Goal: Communication & Community: Ask a question

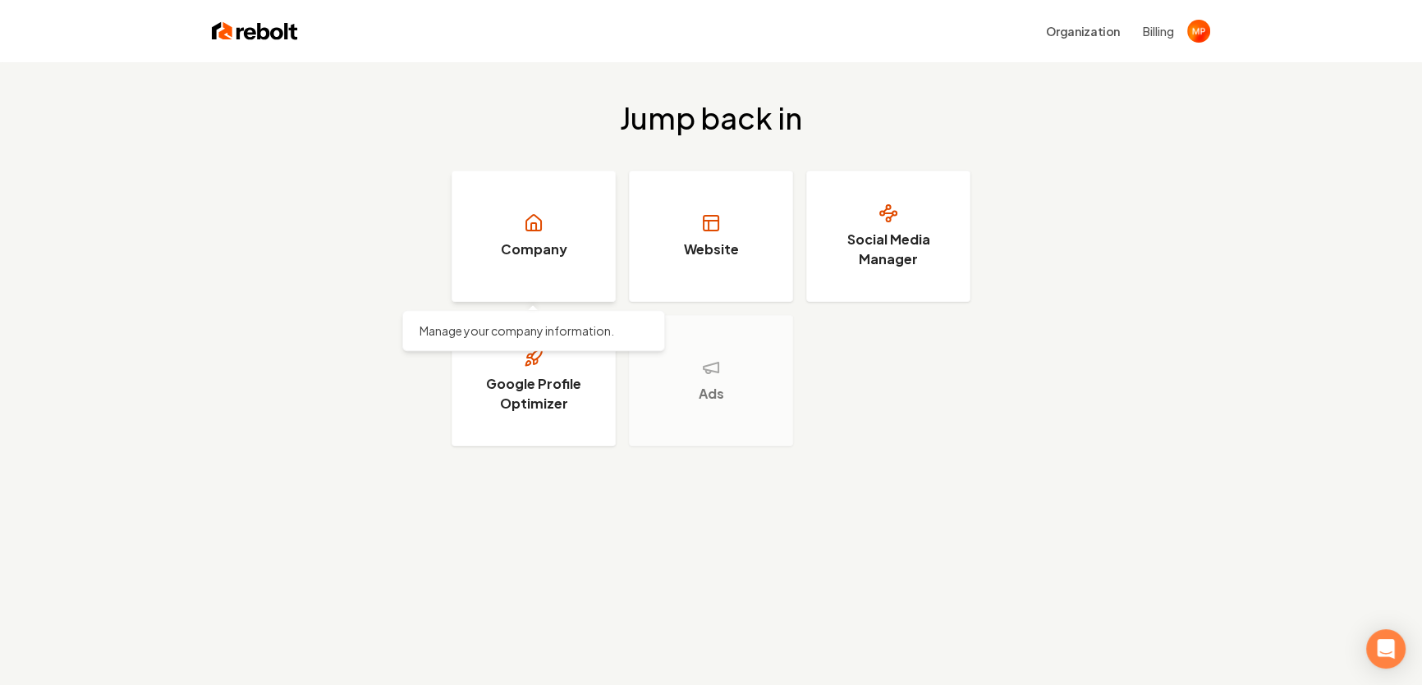
click at [585, 237] on link "Company" at bounding box center [533, 236] width 164 height 131
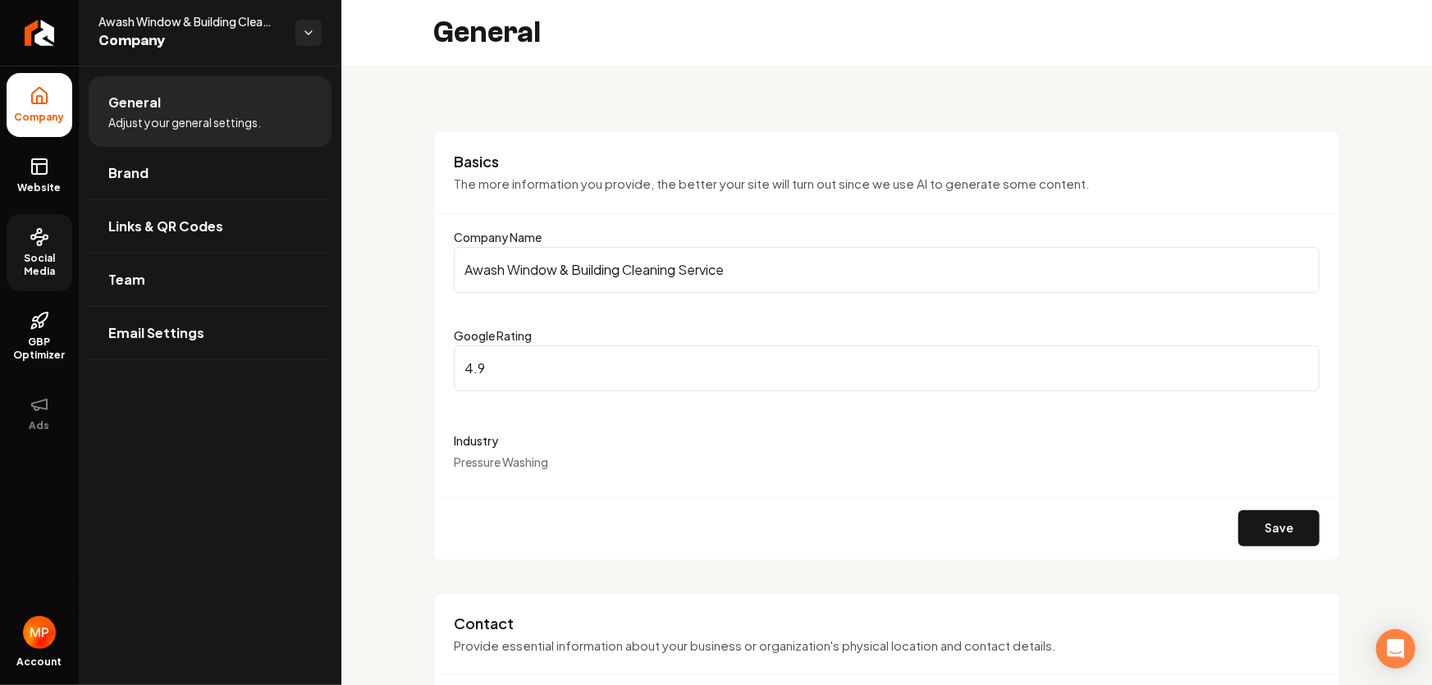
click at [34, 255] on span "Social Media" at bounding box center [40, 265] width 66 height 26
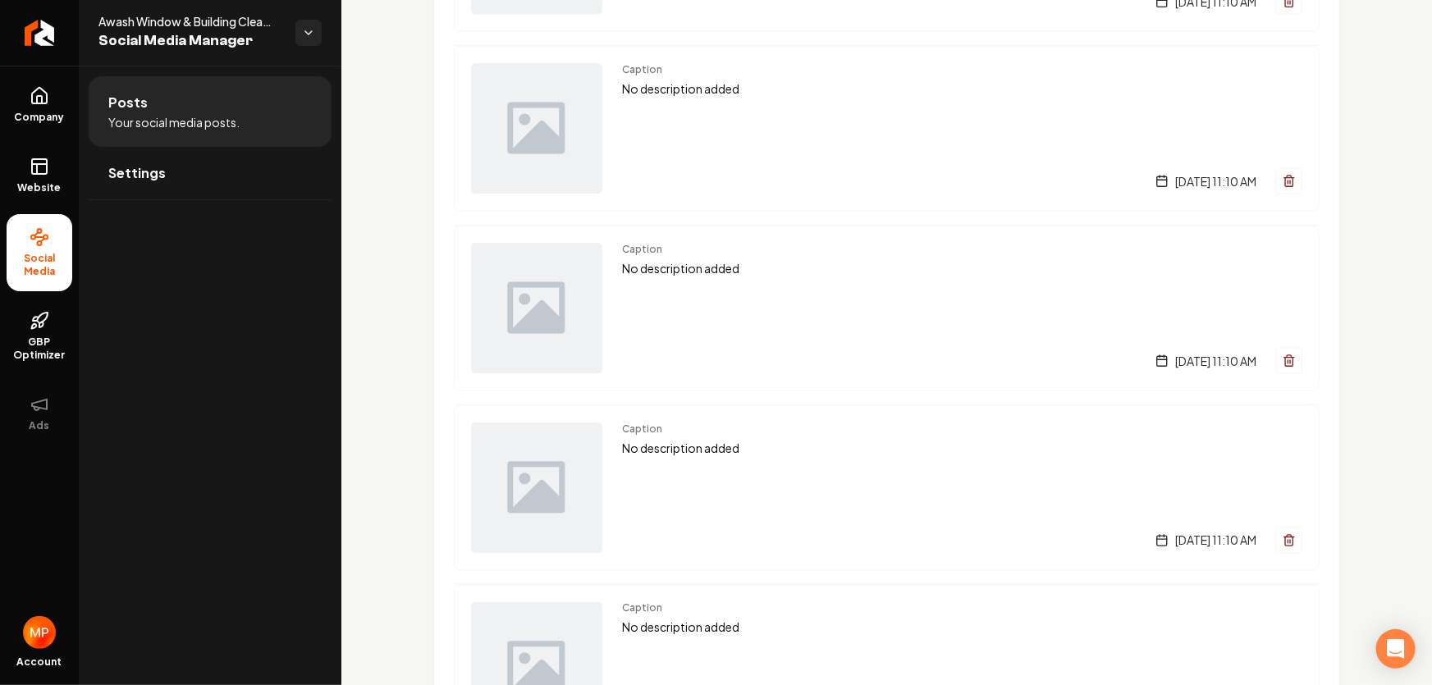
scroll to position [1418, 0]
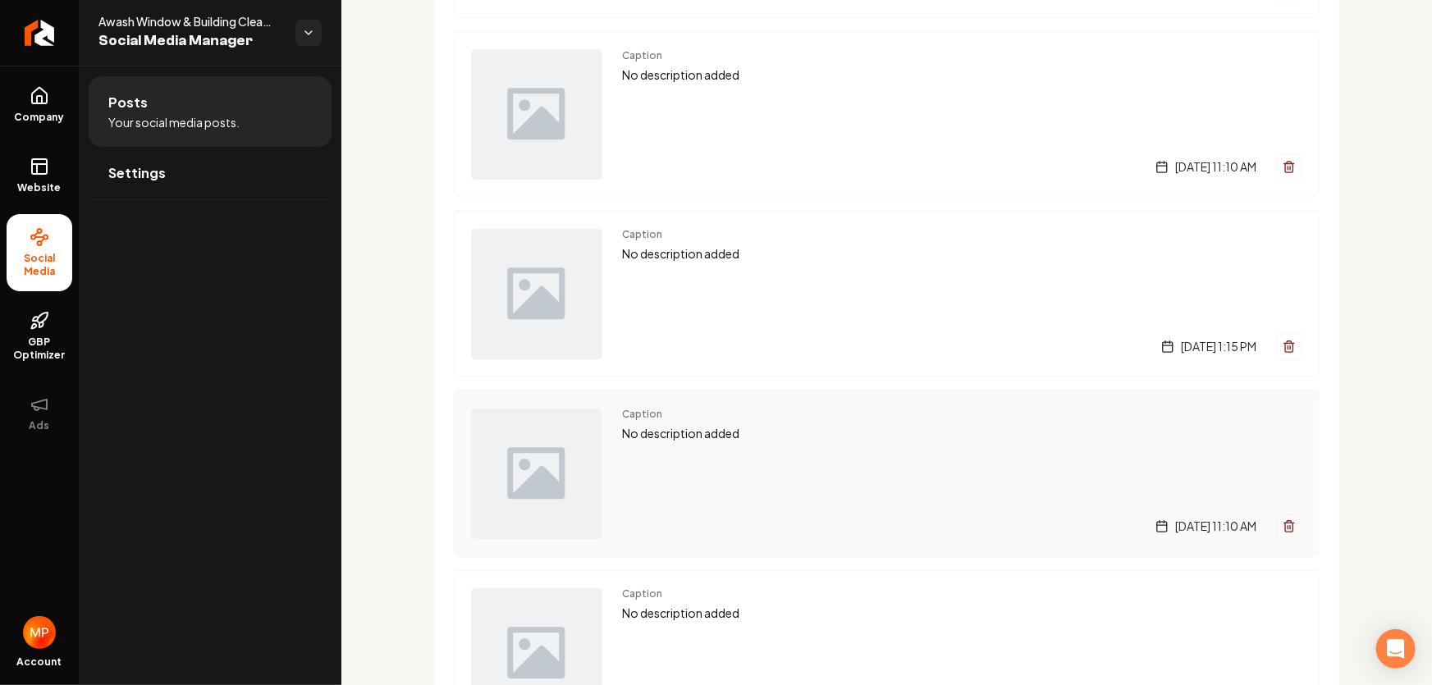
click at [583, 443] on img "Main content area" at bounding box center [536, 474] width 131 height 131
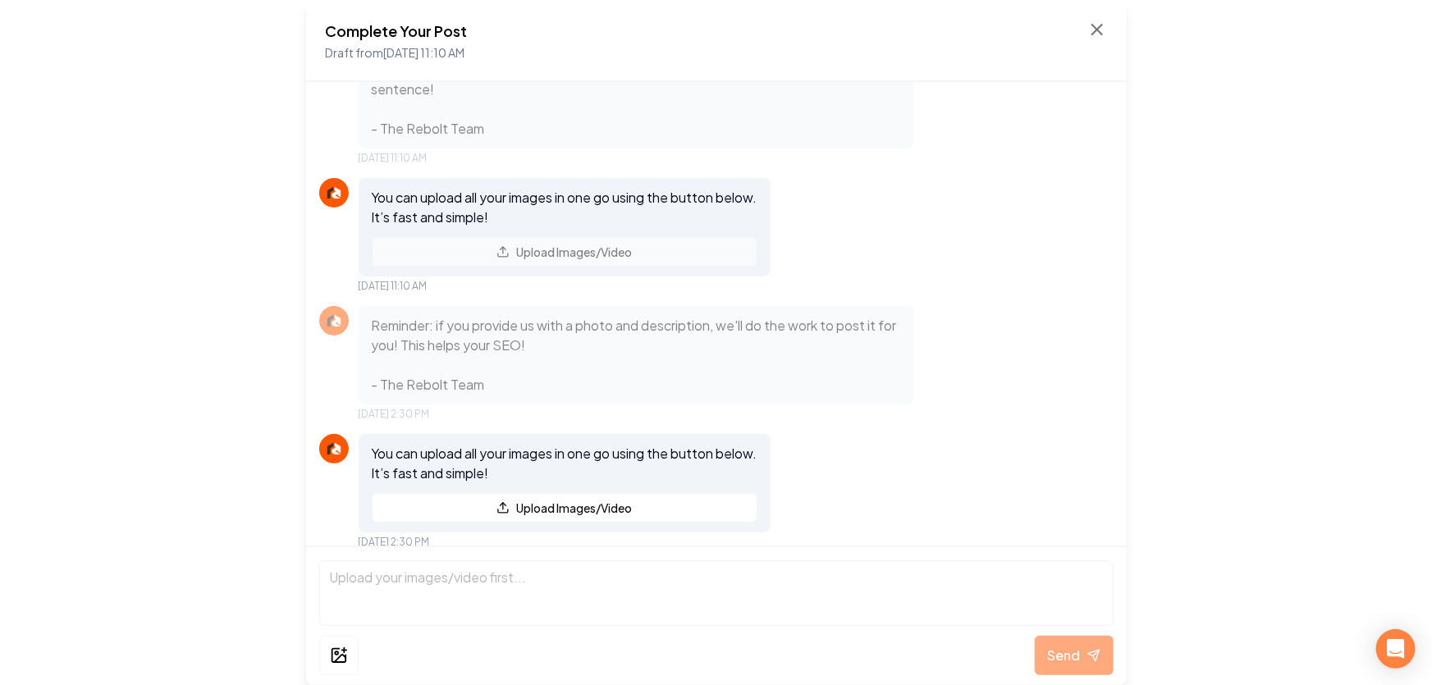
scroll to position [61, 0]
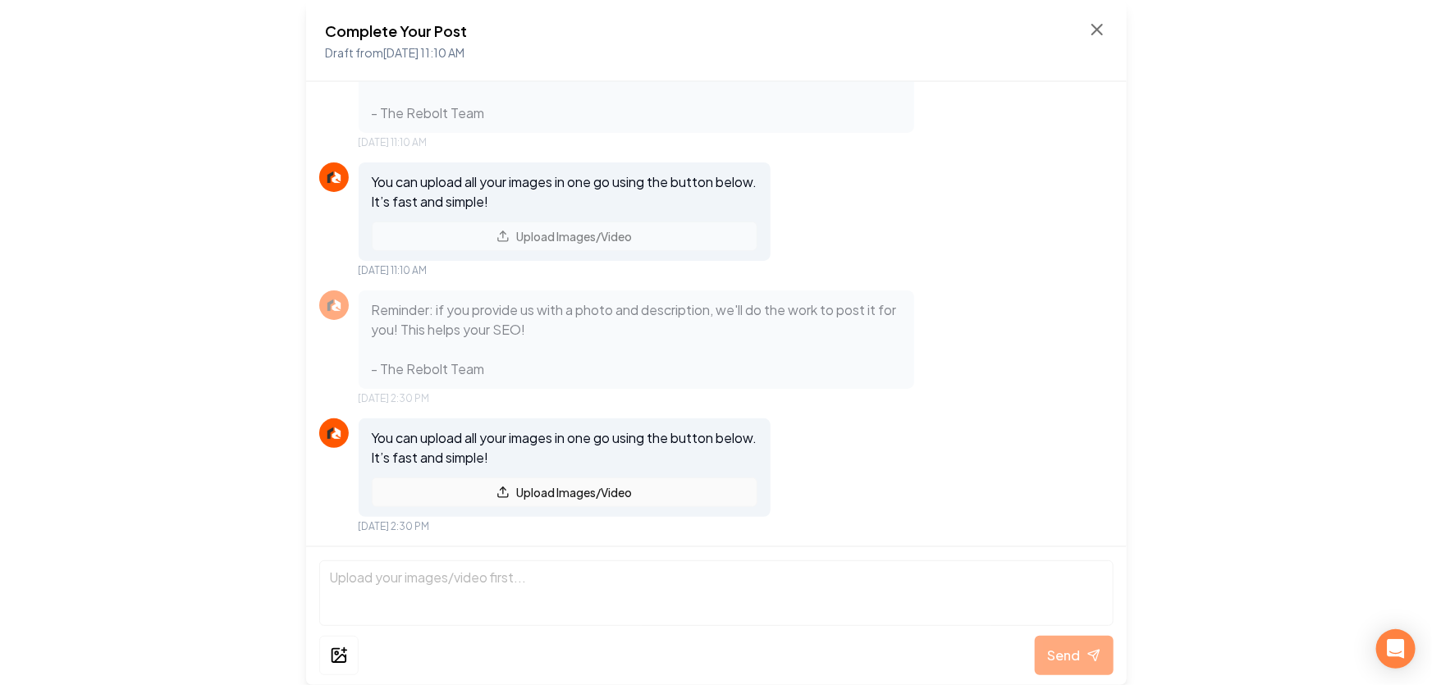
click at [510, 493] on icon at bounding box center [503, 492] width 13 height 13
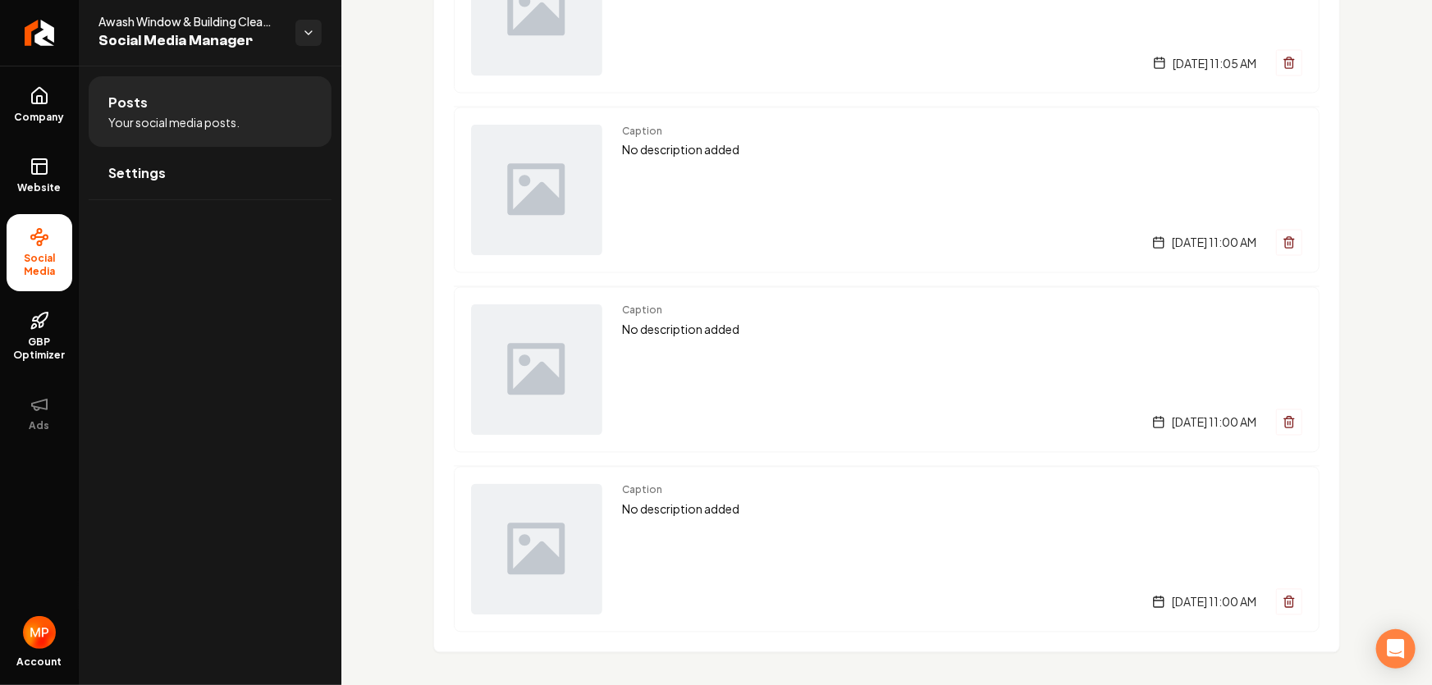
scroll to position [4354, 0]
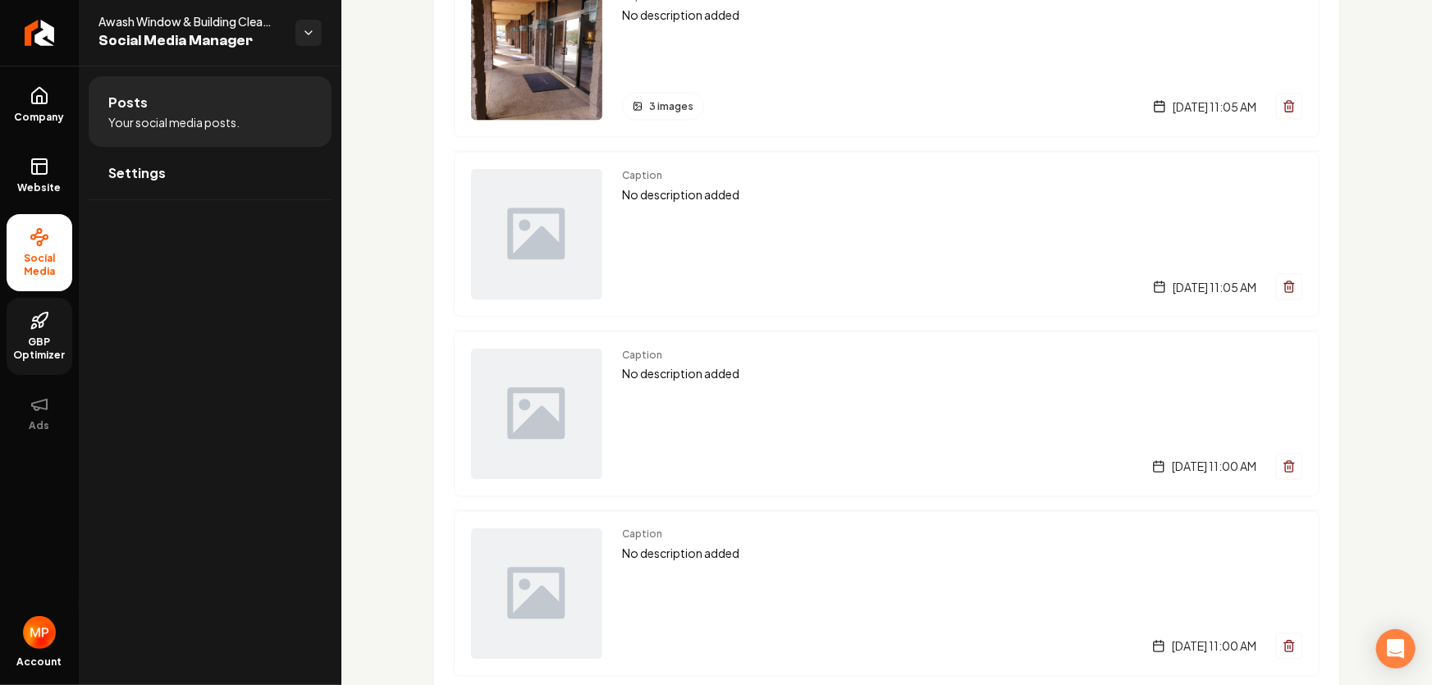
click at [44, 337] on span "GBP Optimizer" at bounding box center [40, 349] width 66 height 26
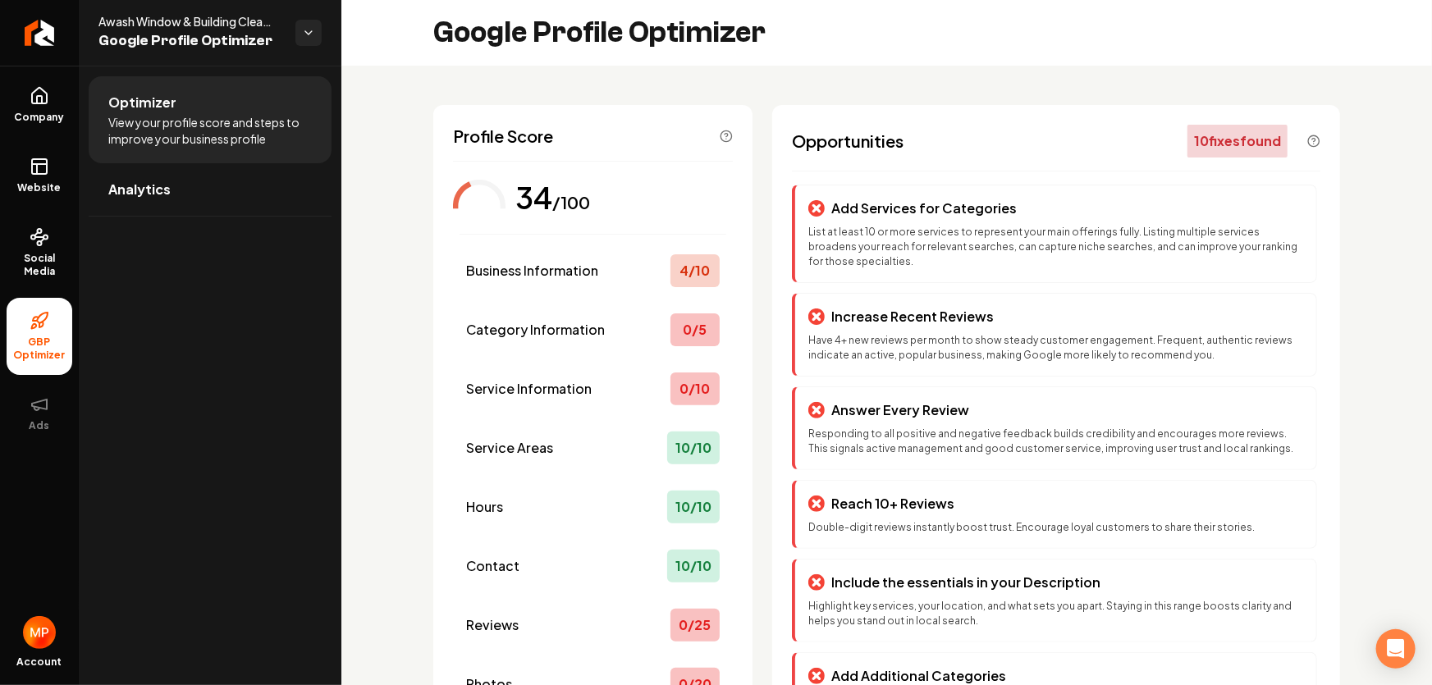
scroll to position [214, 0]
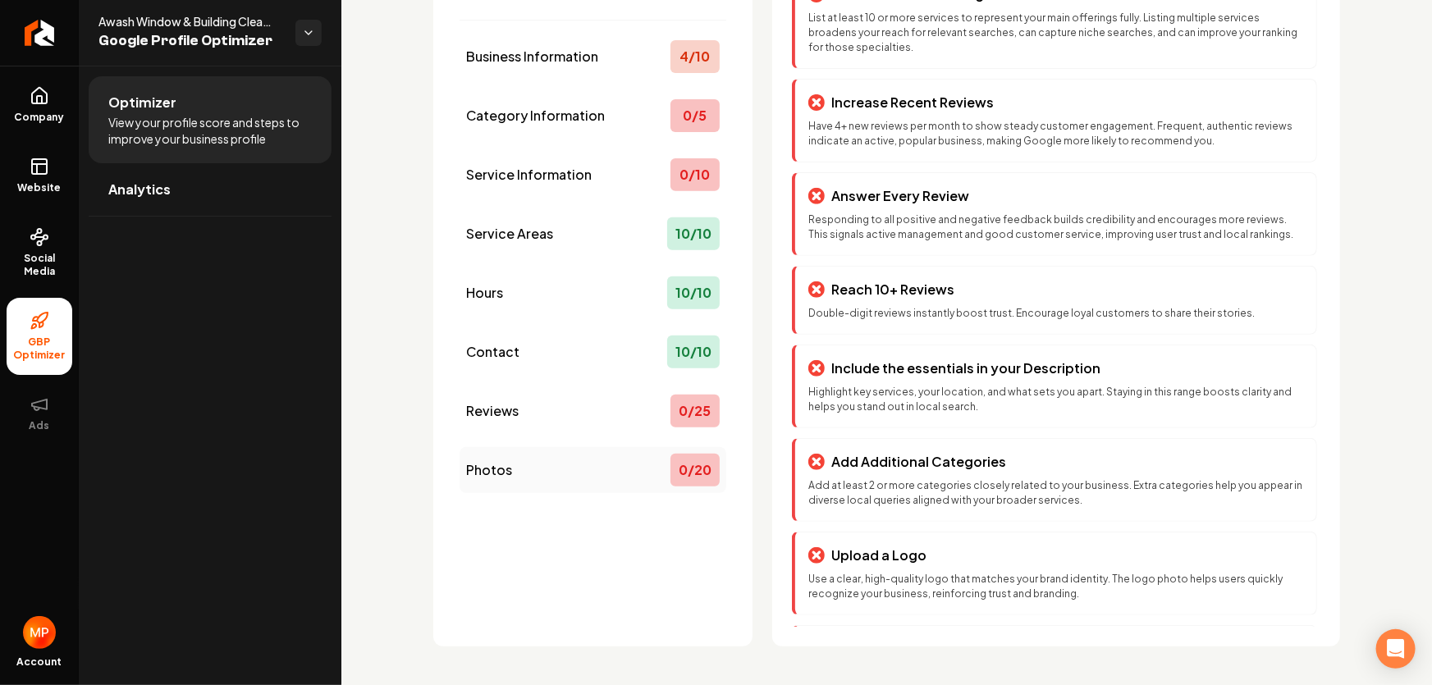
click at [698, 466] on div "0 / 20" at bounding box center [695, 470] width 49 height 33
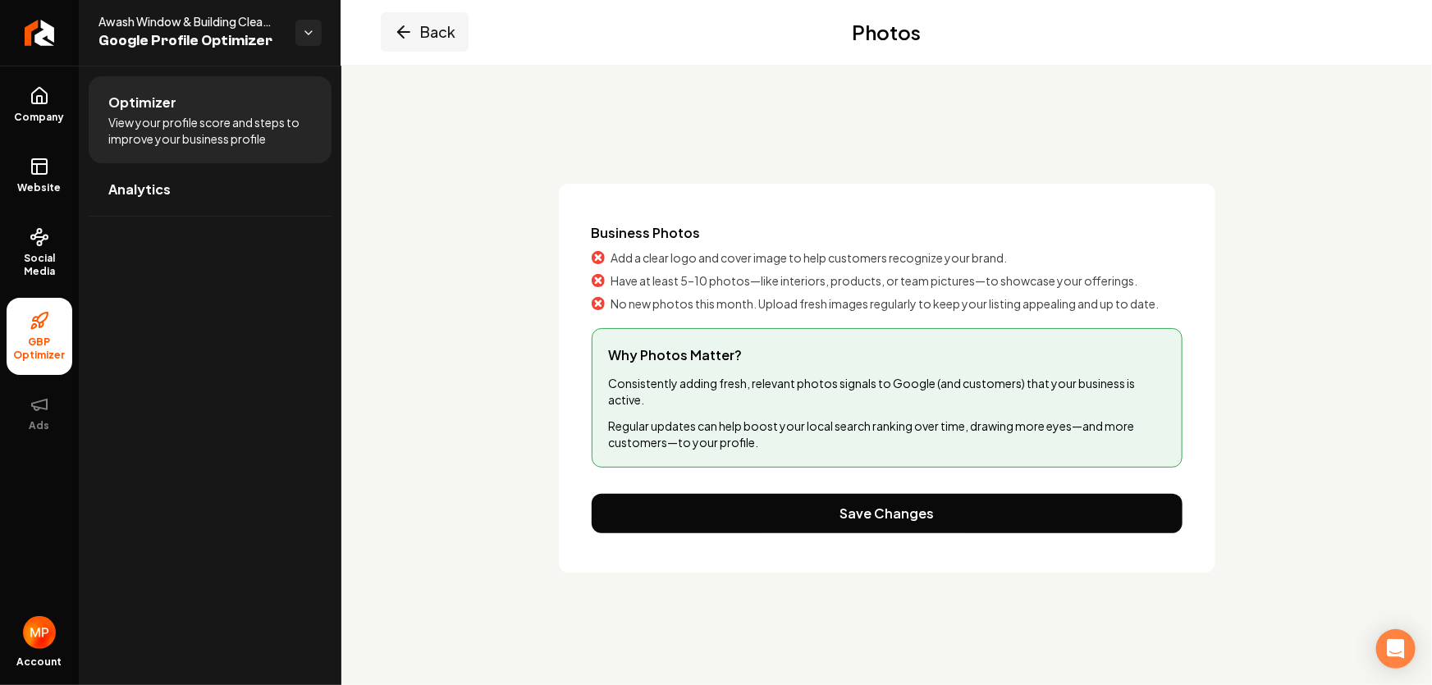
click at [429, 33] on button "Back" at bounding box center [425, 31] width 88 height 39
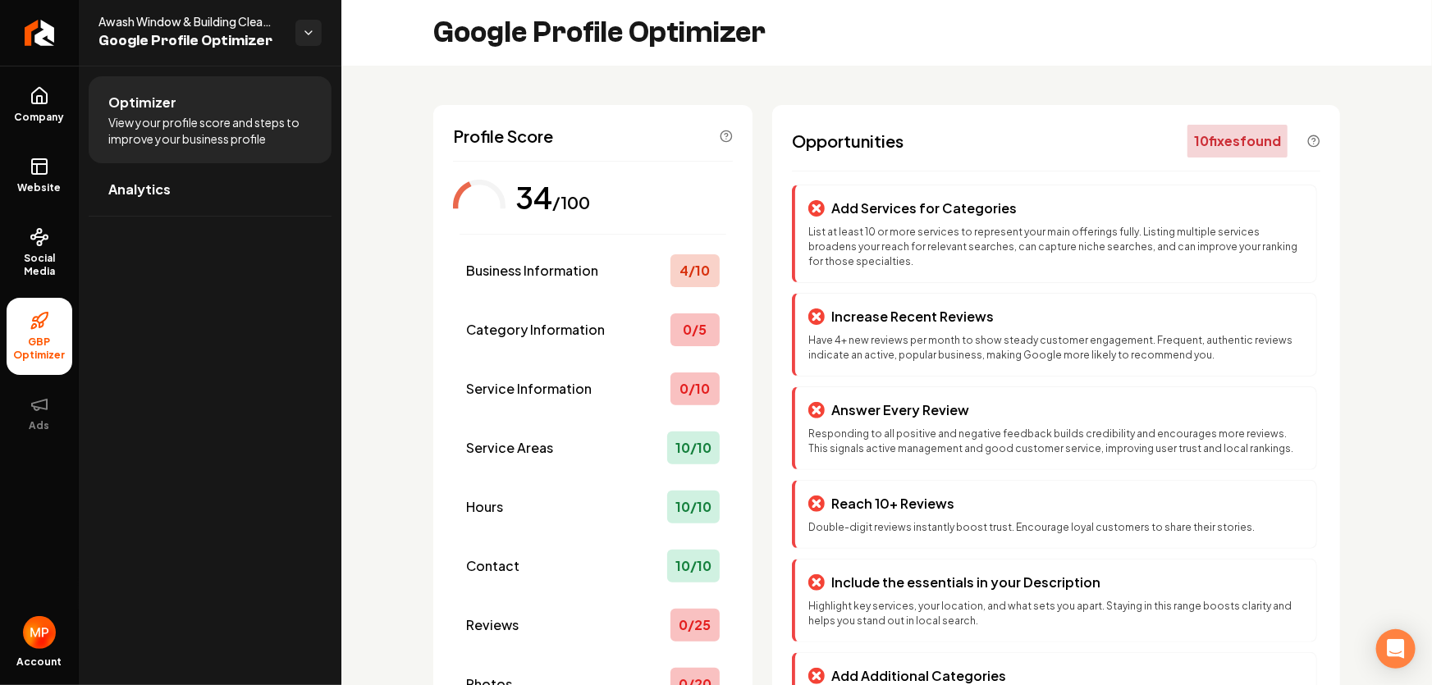
click at [1253, 146] on div "10 fix es found" at bounding box center [1238, 141] width 100 height 33
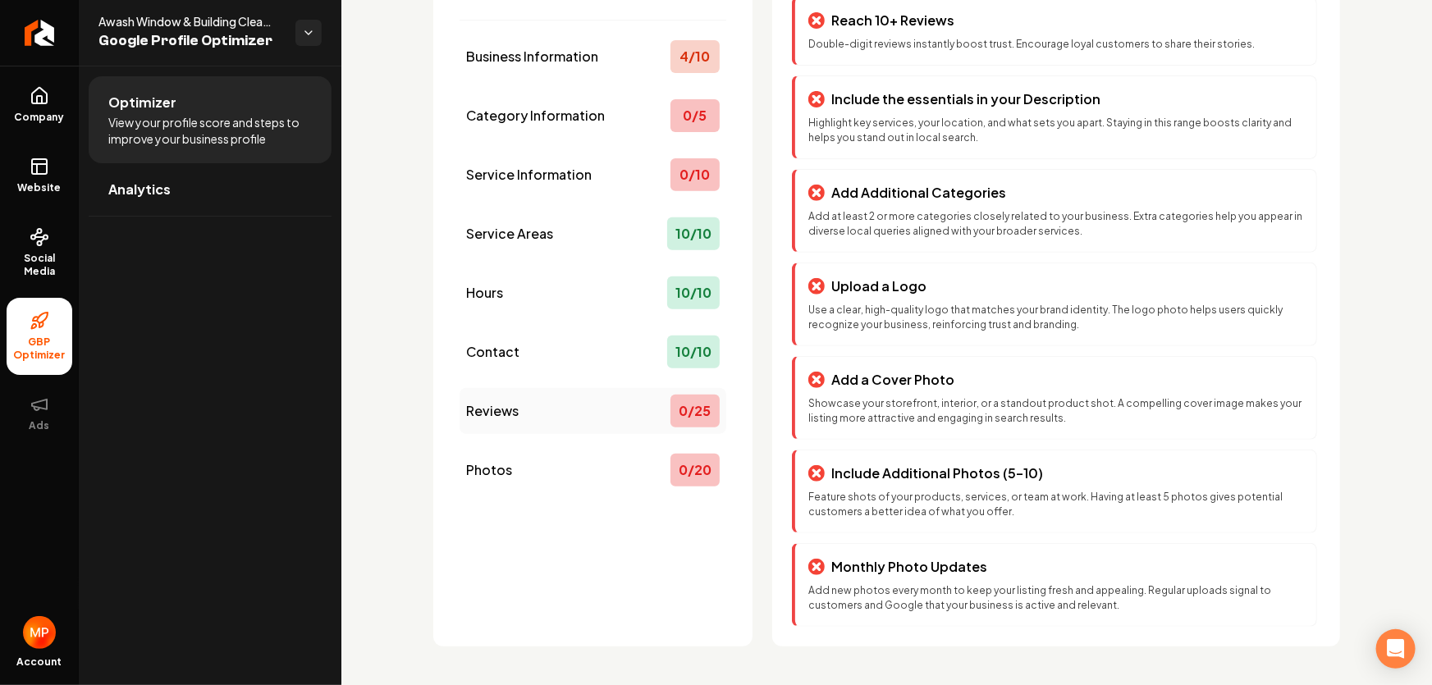
scroll to position [140, 0]
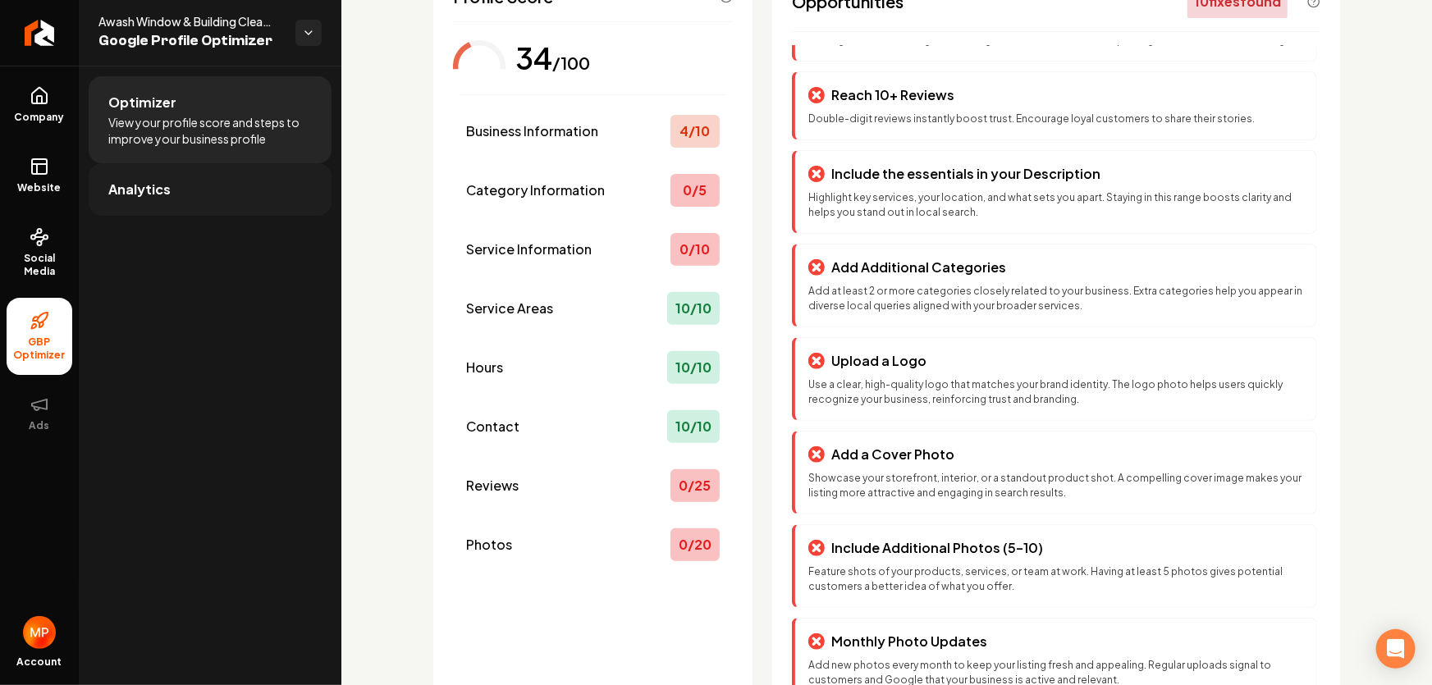
click at [140, 184] on span "Analytics" at bounding box center [139, 190] width 62 height 20
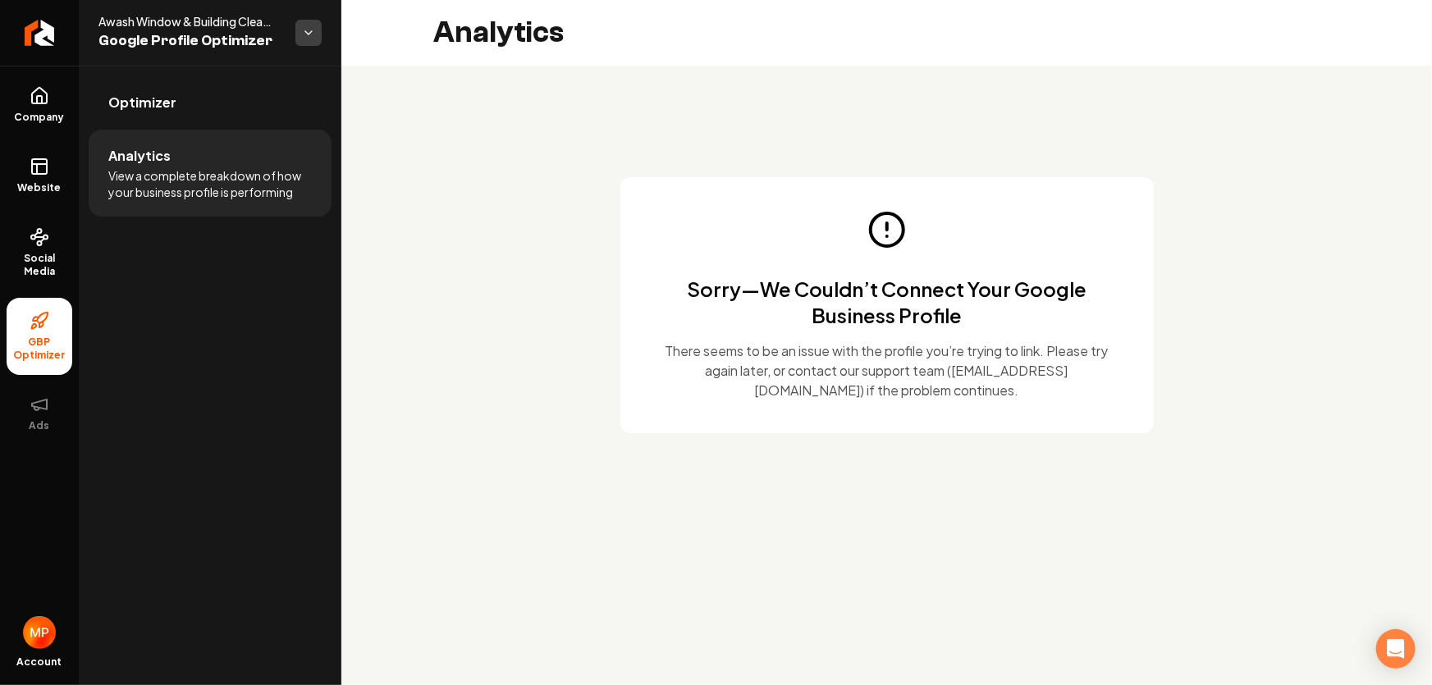
click at [309, 34] on html "Company Website Social Media GBP Optimizer Ads Account Awash Window & Building …" at bounding box center [716, 342] width 1432 height 685
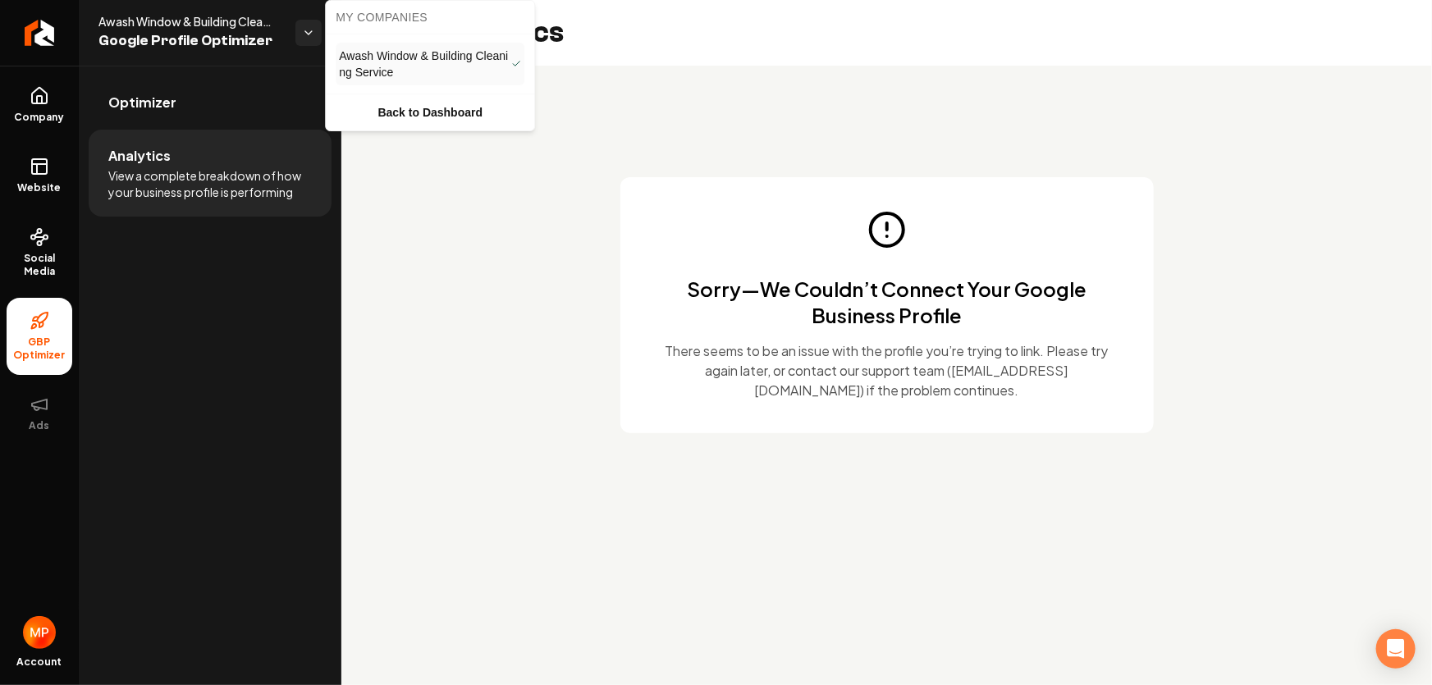
click at [460, 288] on html "Company Website Social Media GBP Optimizer Ads Account Awash Window & Building …" at bounding box center [716, 342] width 1432 height 685
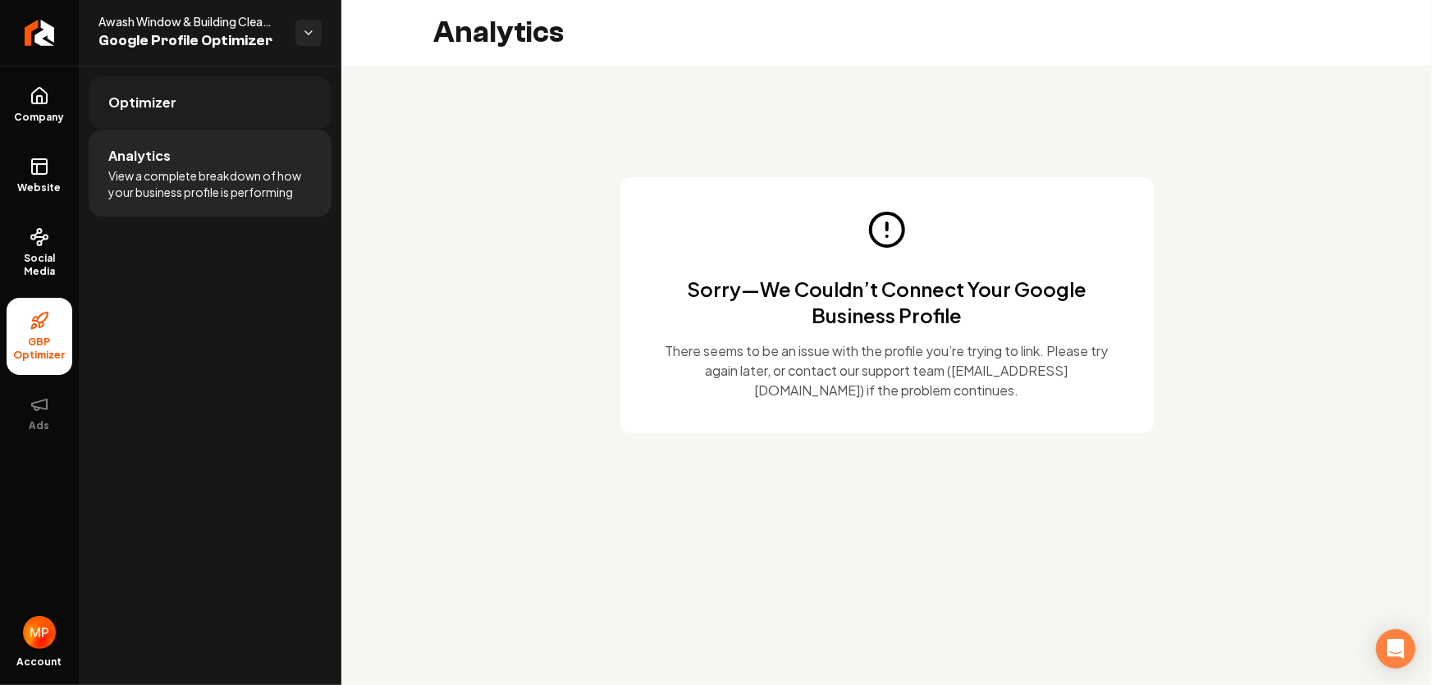
click at [203, 108] on link "Optimizer" at bounding box center [210, 102] width 243 height 53
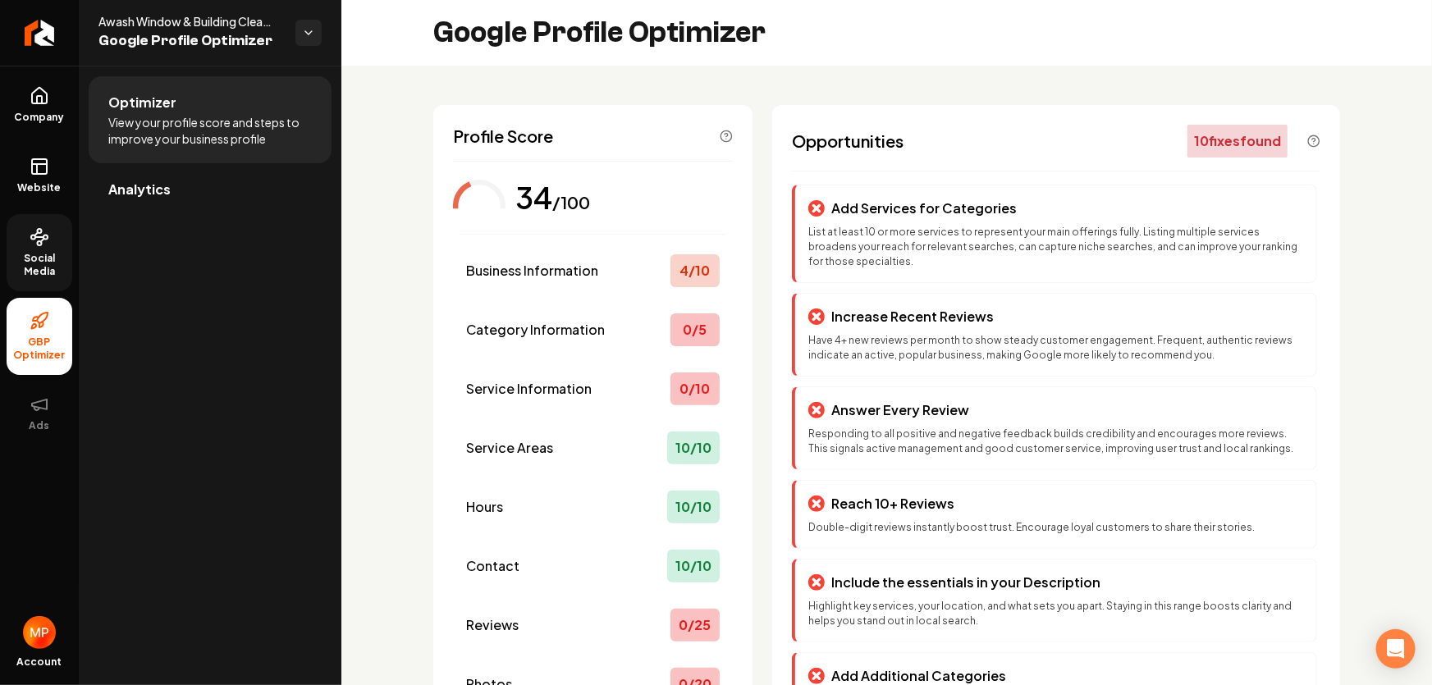
click at [35, 259] on span "Social Media" at bounding box center [40, 265] width 66 height 26
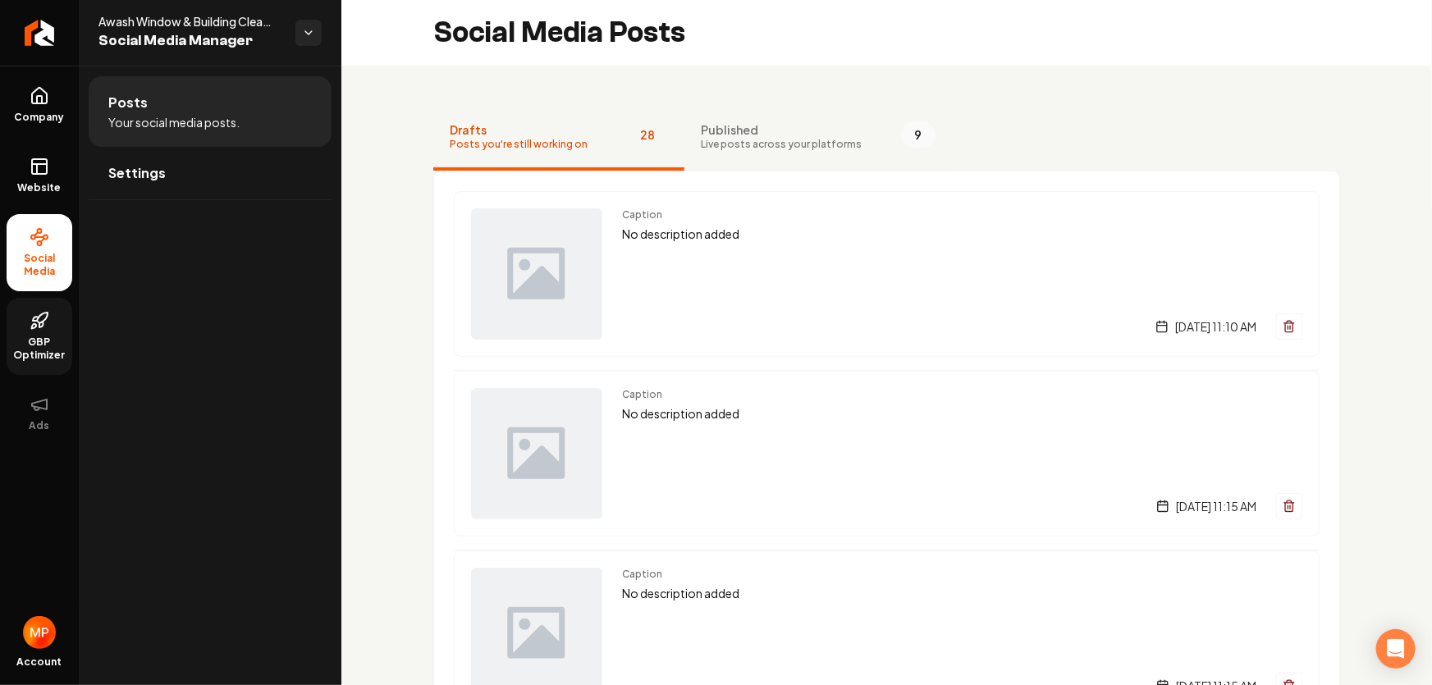
click at [763, 138] on span "Live posts across your platforms" at bounding box center [781, 144] width 161 height 13
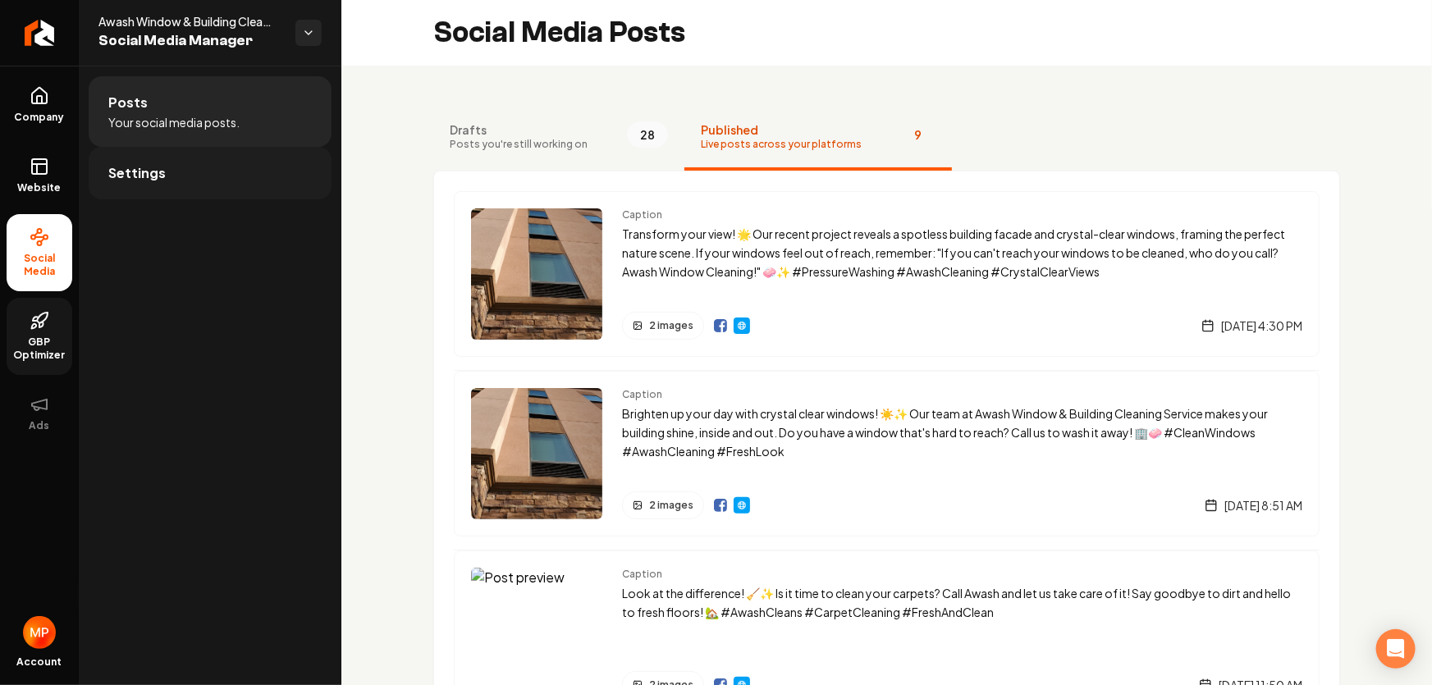
click at [140, 175] on span "Settings" at bounding box center [136, 173] width 57 height 20
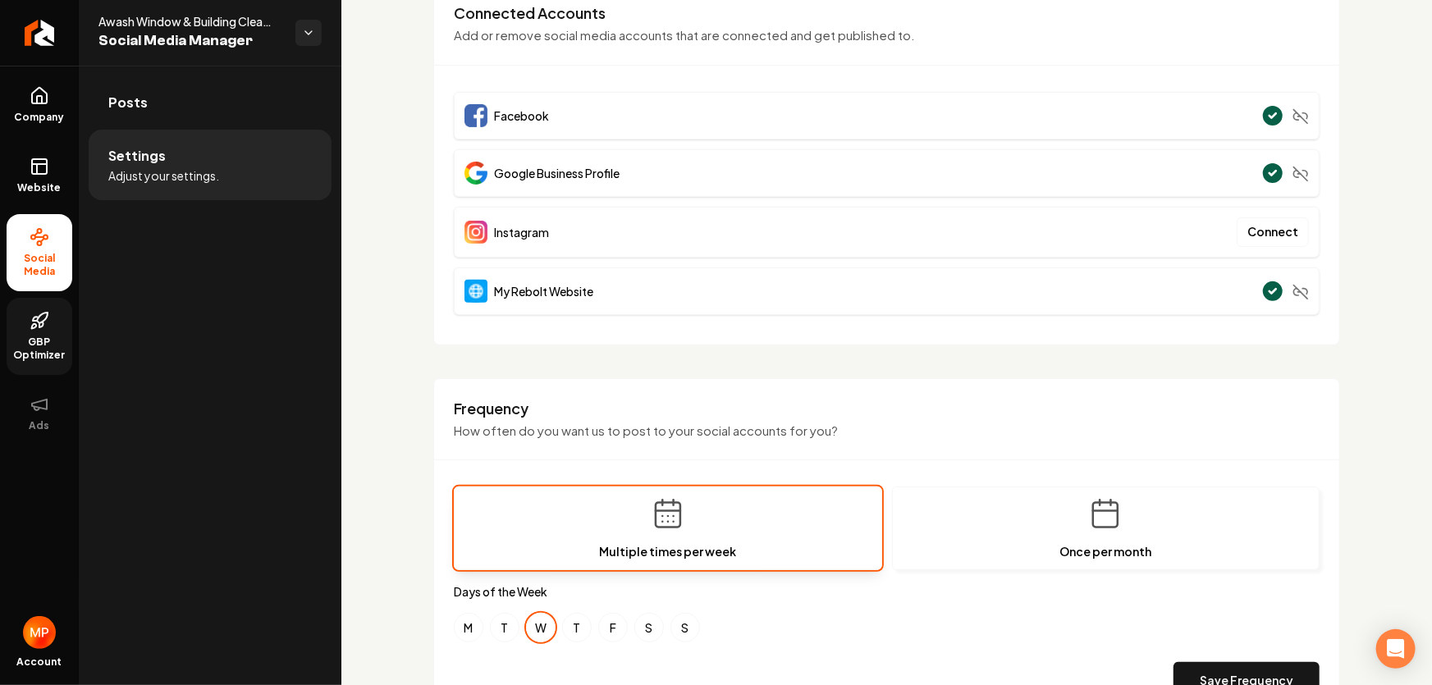
scroll to position [373, 0]
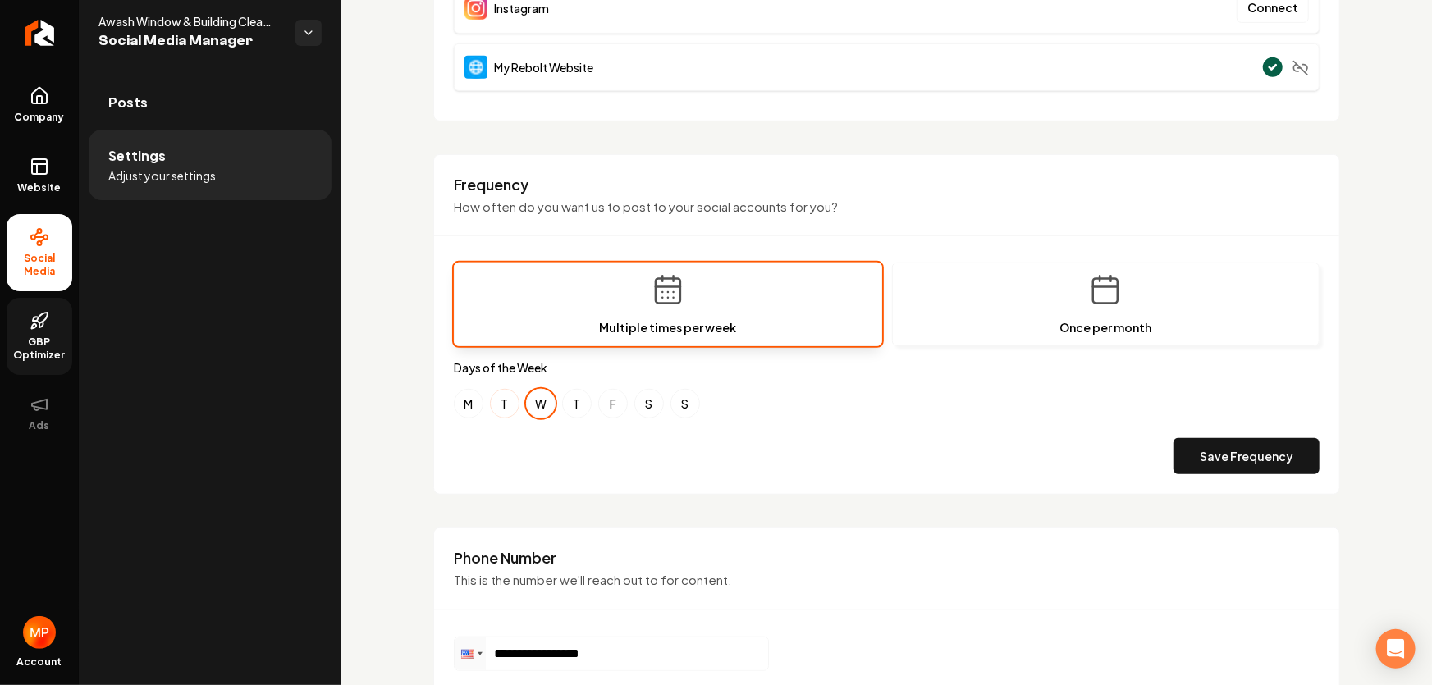
click at [497, 401] on button "T" at bounding box center [505, 404] width 30 height 30
click at [466, 408] on button "M" at bounding box center [469, 404] width 30 height 30
click at [574, 402] on button "T" at bounding box center [577, 404] width 30 height 30
click at [612, 407] on button "F" at bounding box center [613, 404] width 30 height 30
click at [690, 406] on button "S" at bounding box center [686, 404] width 30 height 30
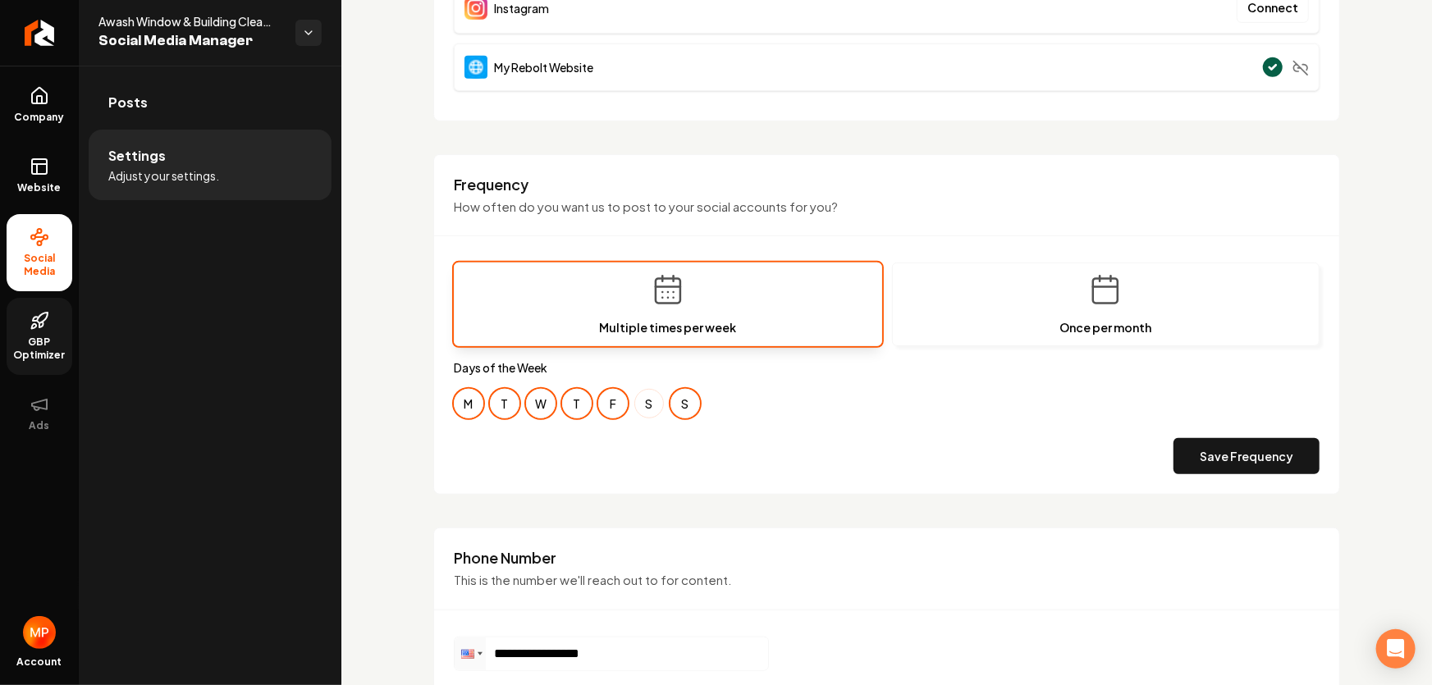
click at [658, 405] on button "S" at bounding box center [650, 404] width 30 height 30
click at [548, 407] on button "W" at bounding box center [541, 404] width 30 height 30
click at [586, 406] on button "T" at bounding box center [577, 404] width 30 height 30
click at [1227, 460] on button "Save Frequency" at bounding box center [1247, 456] width 146 height 36
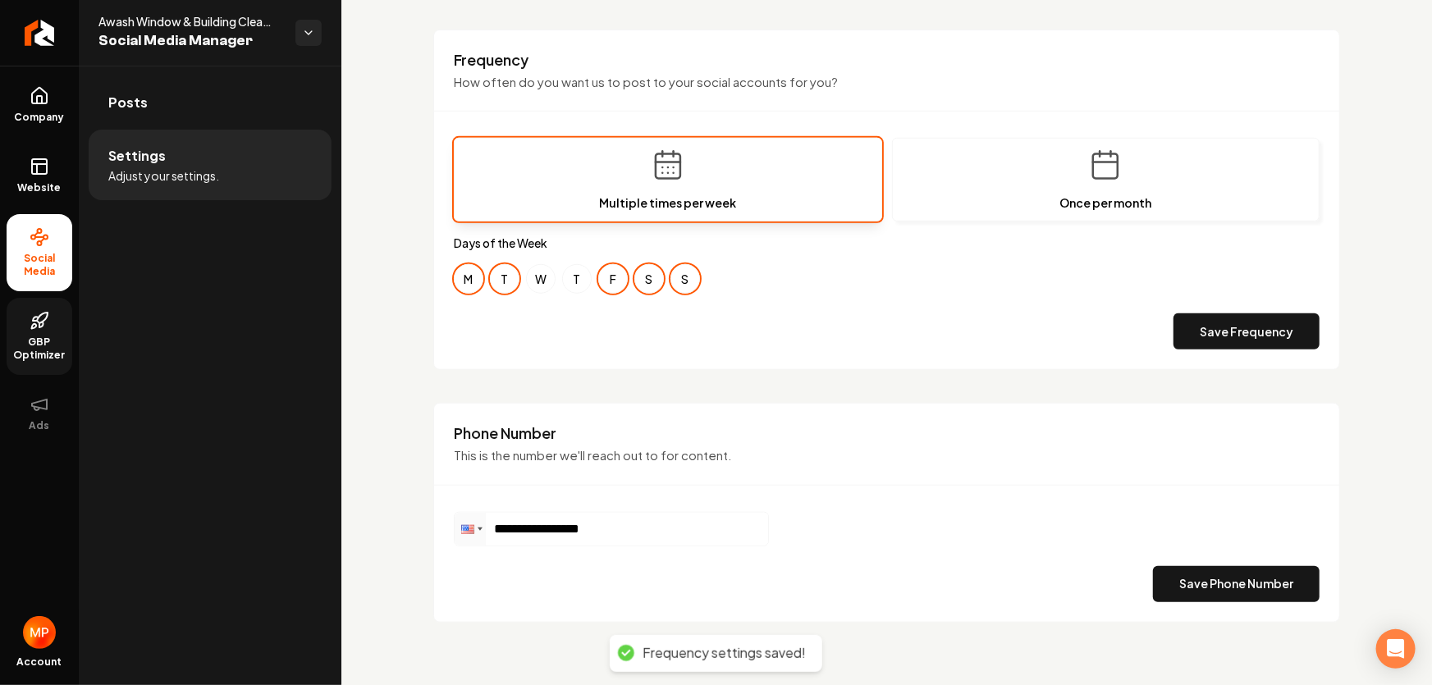
scroll to position [0, 0]
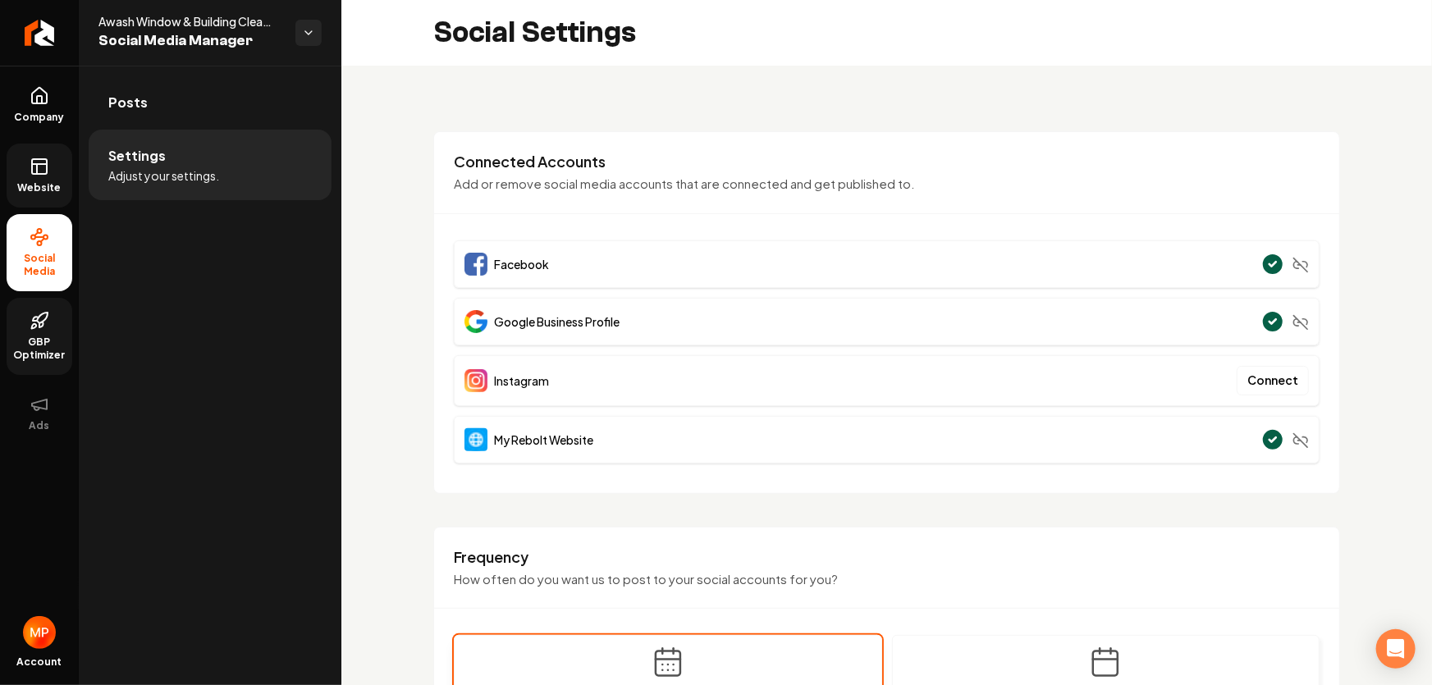
click at [44, 167] on icon at bounding box center [40, 167] width 20 height 20
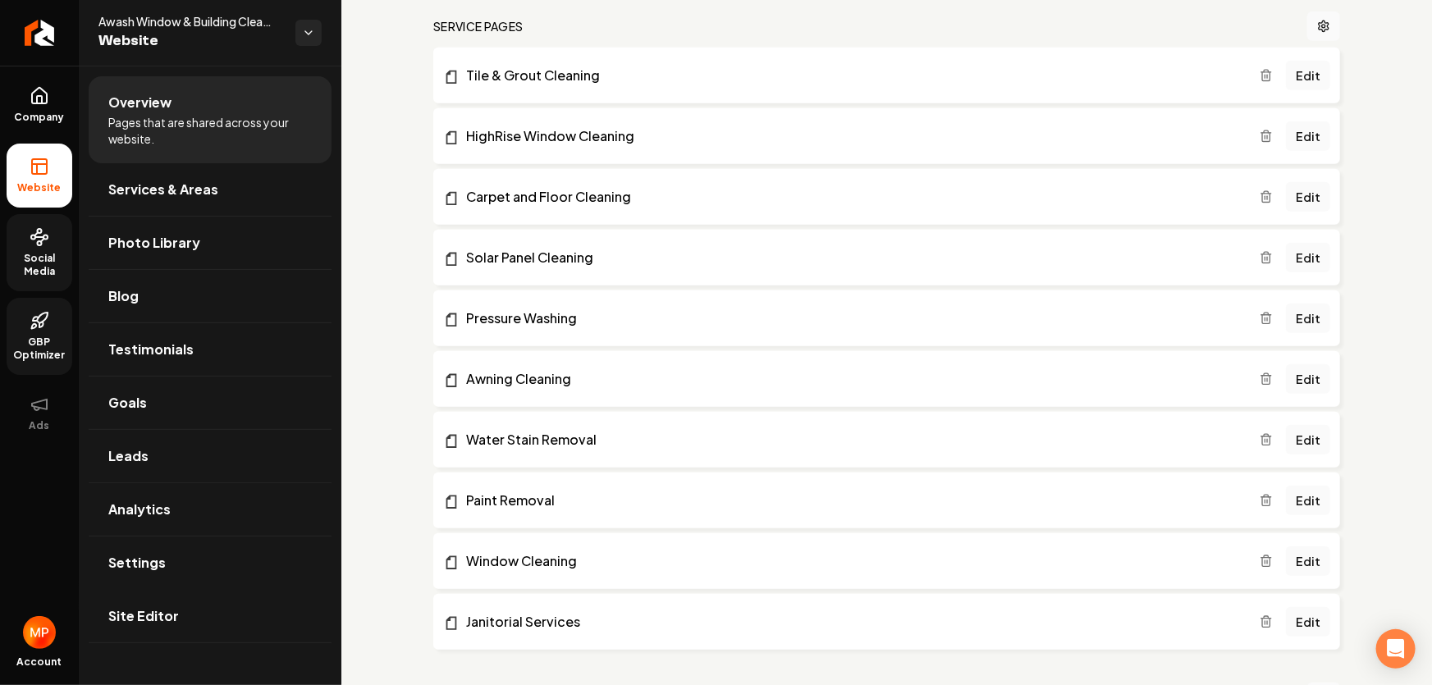
scroll to position [447, 0]
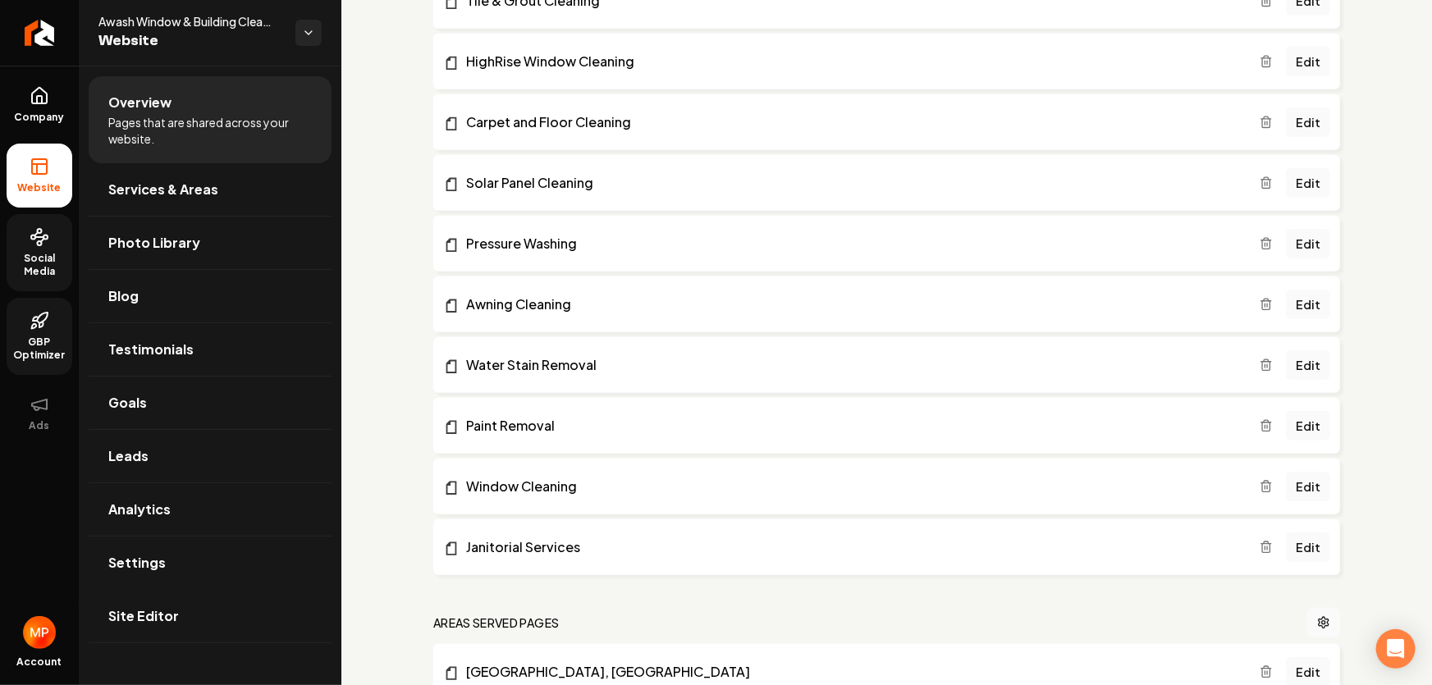
click at [57, 250] on link "Social Media" at bounding box center [40, 252] width 66 height 77
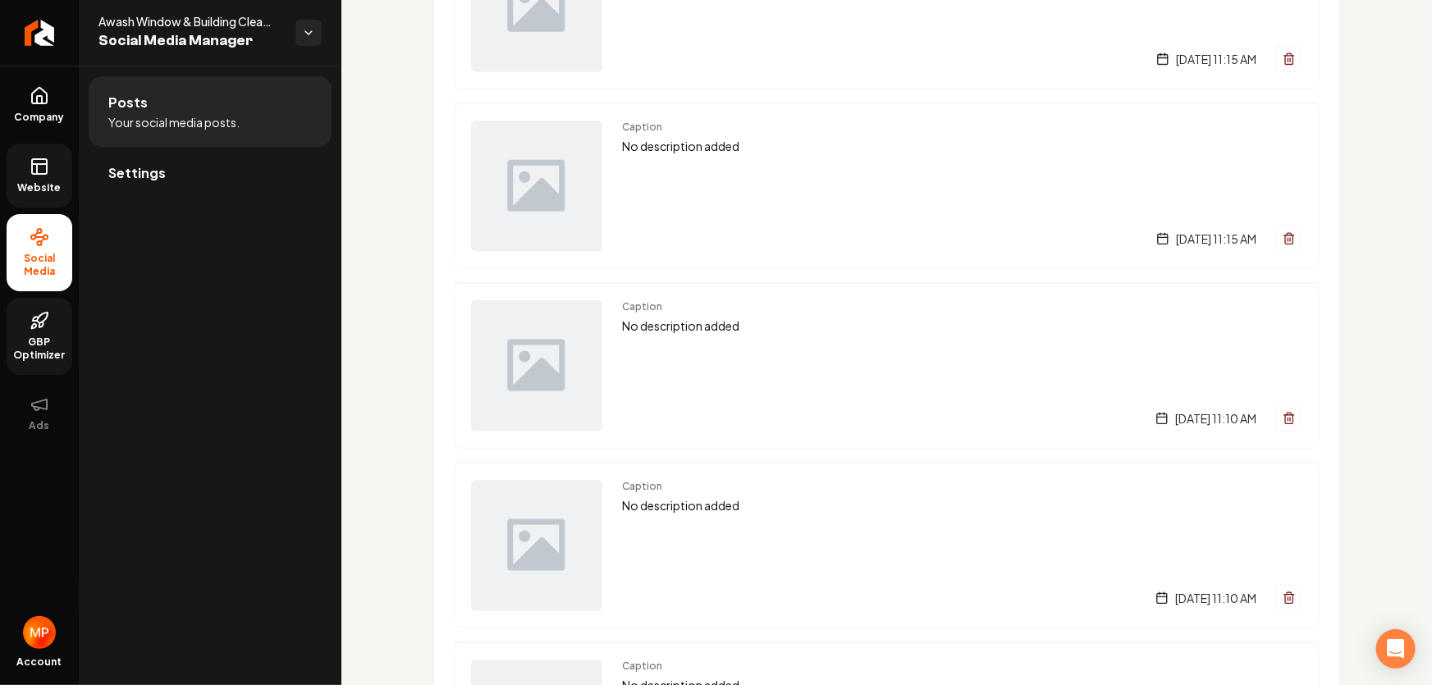
click at [39, 336] on span "GBP Optimizer" at bounding box center [40, 349] width 66 height 26
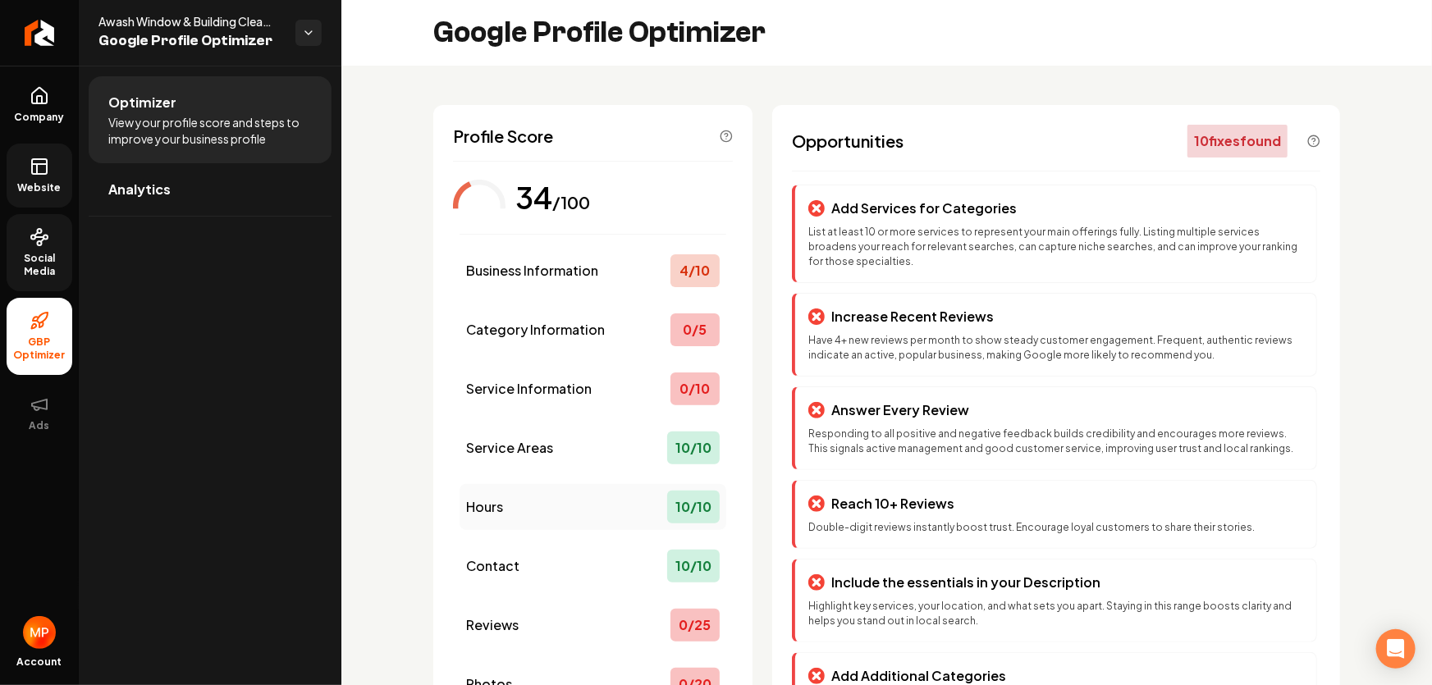
scroll to position [214, 0]
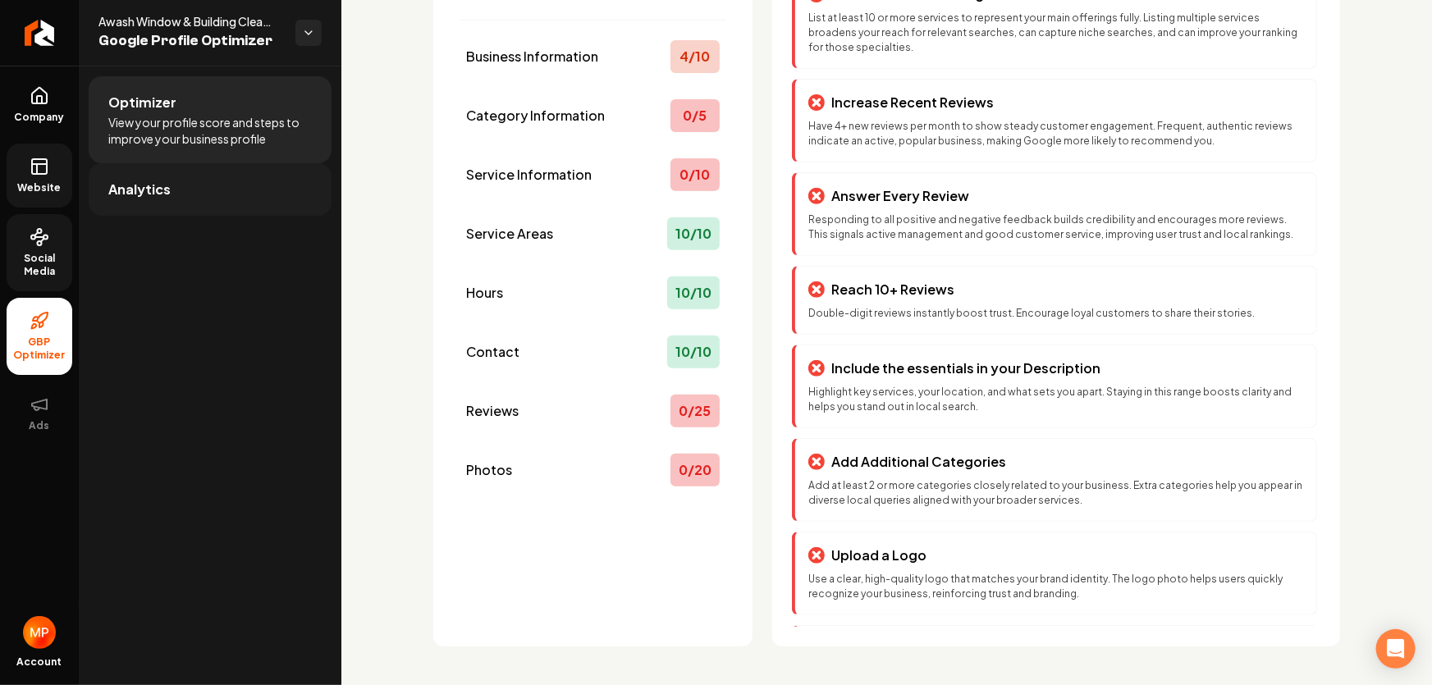
click at [129, 195] on span "Analytics" at bounding box center [139, 190] width 62 height 20
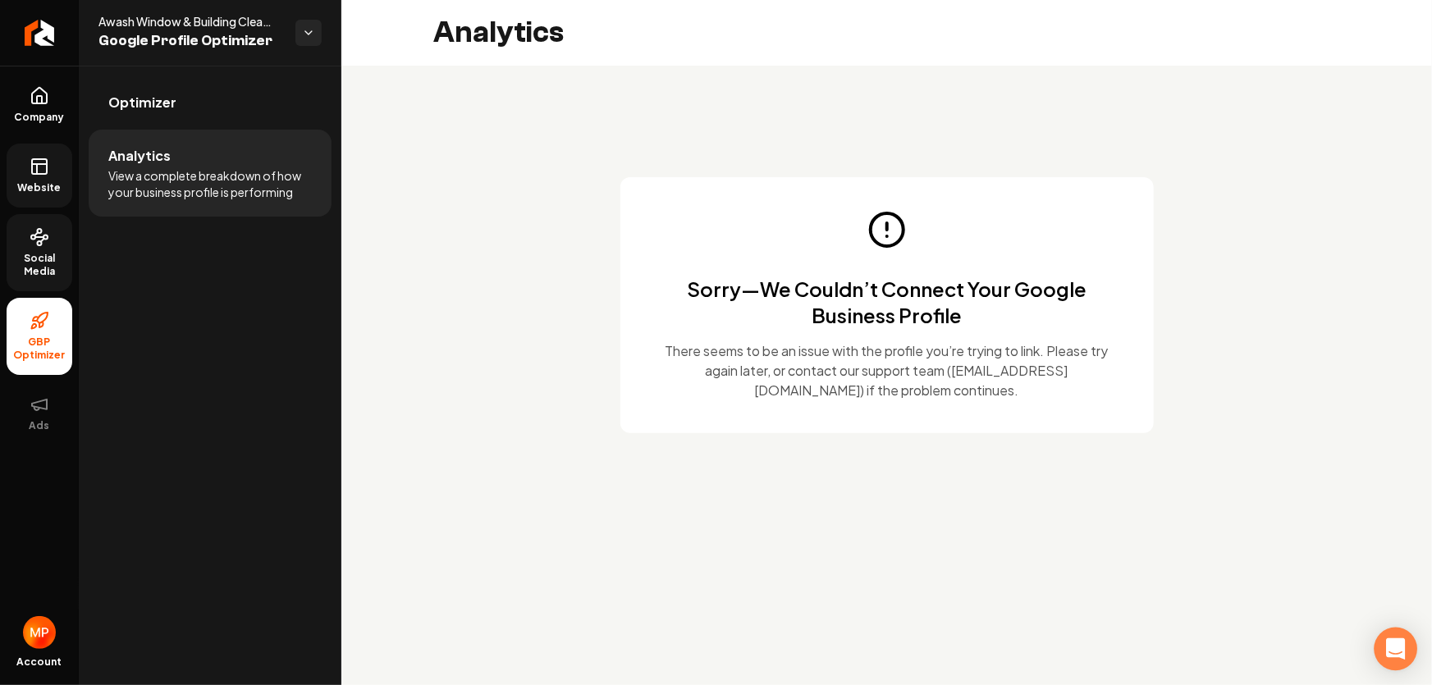
click at [1387, 651] on div "Open Intercom Messenger" at bounding box center [1397, 650] width 44 height 44
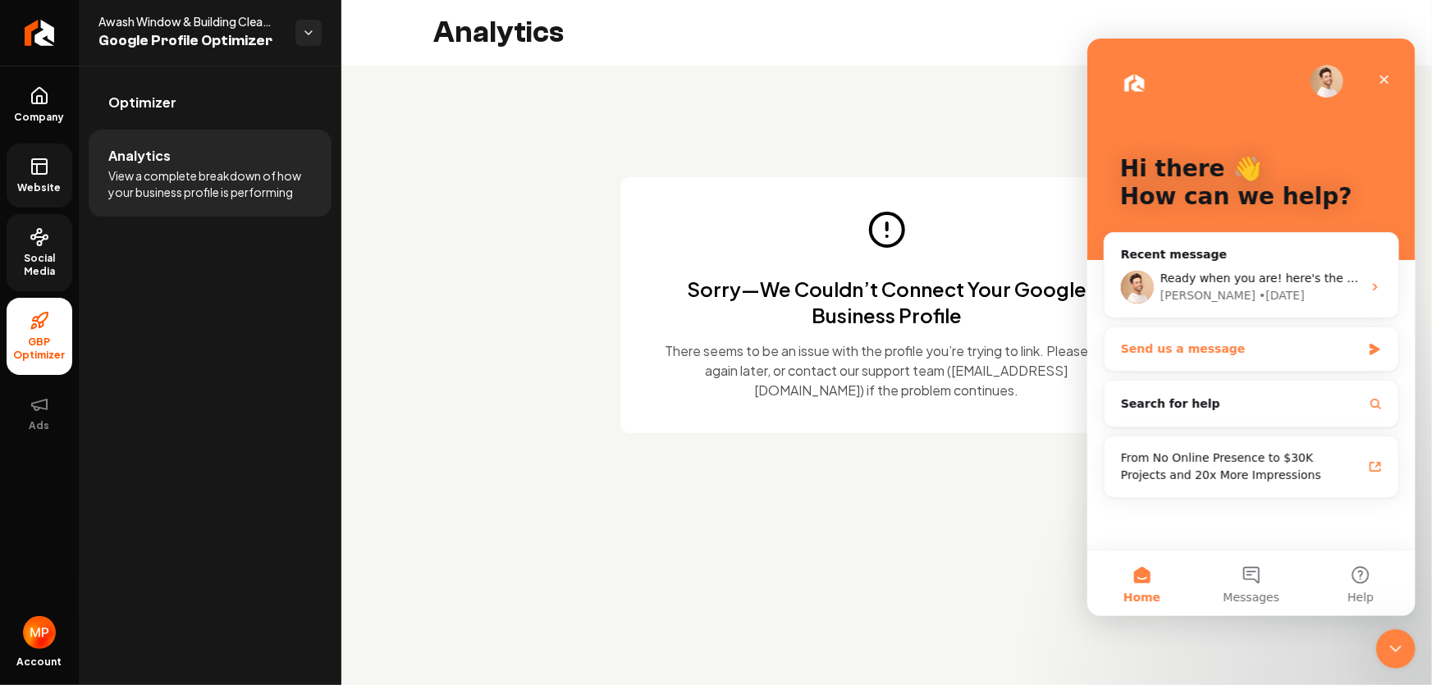
click at [1255, 341] on div "Send us a message" at bounding box center [1241, 348] width 241 height 17
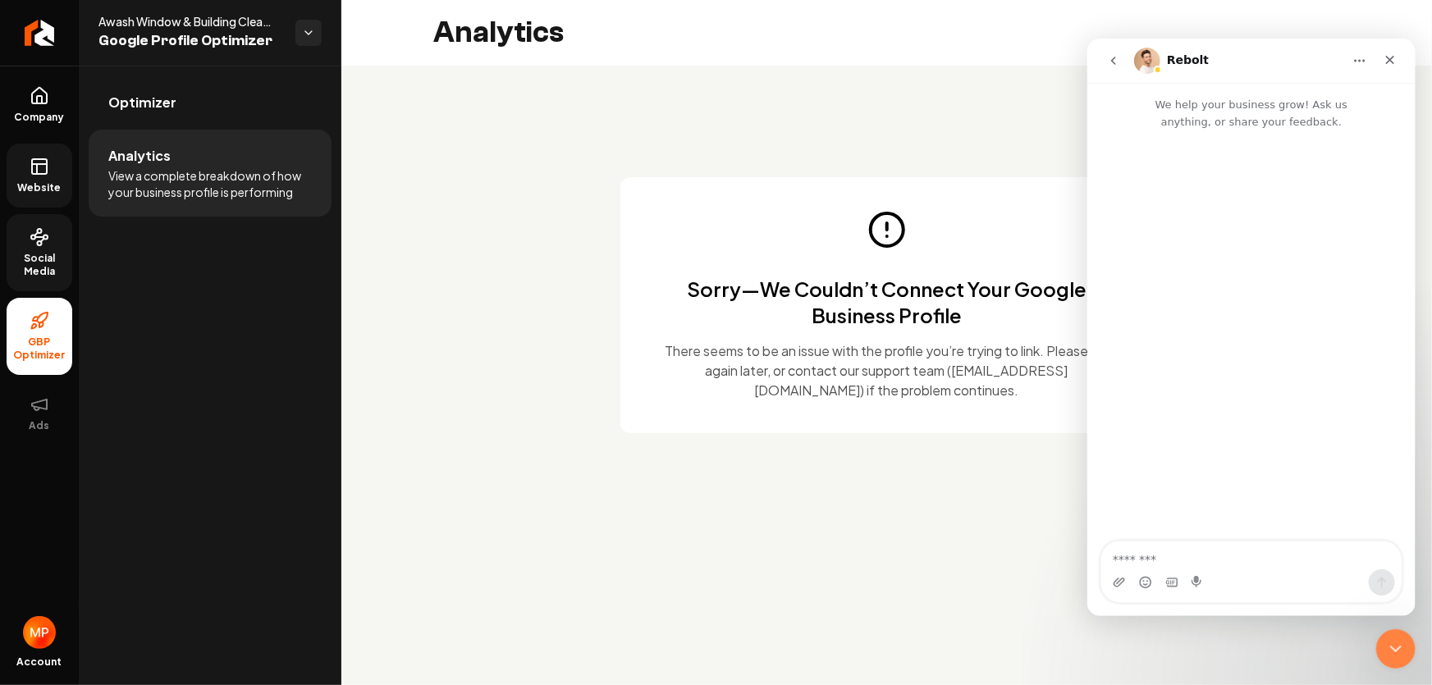
click at [1153, 559] on textarea "Message…" at bounding box center [1251, 555] width 300 height 28
type textarea "*"
type textarea "**********"
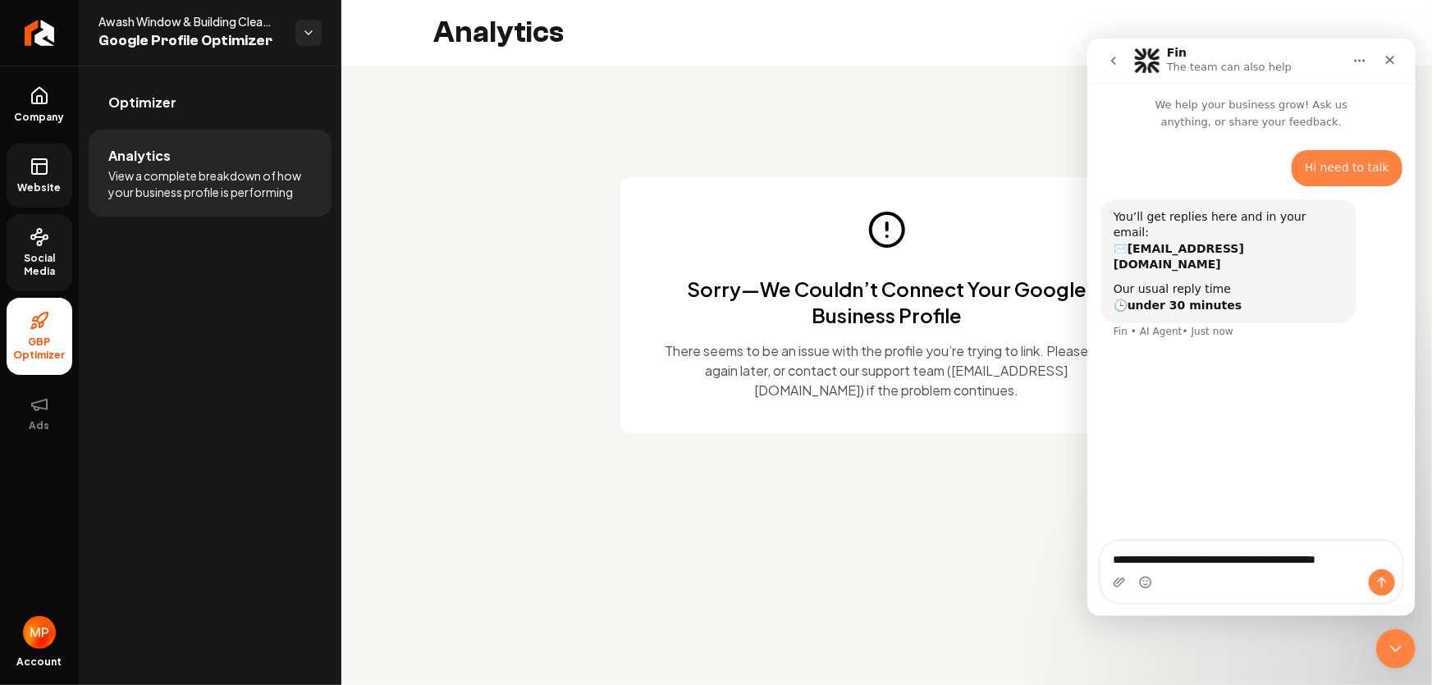
type textarea "**********"
click at [1380, 585] on icon "Send a message…" at bounding box center [1381, 581] width 13 height 13
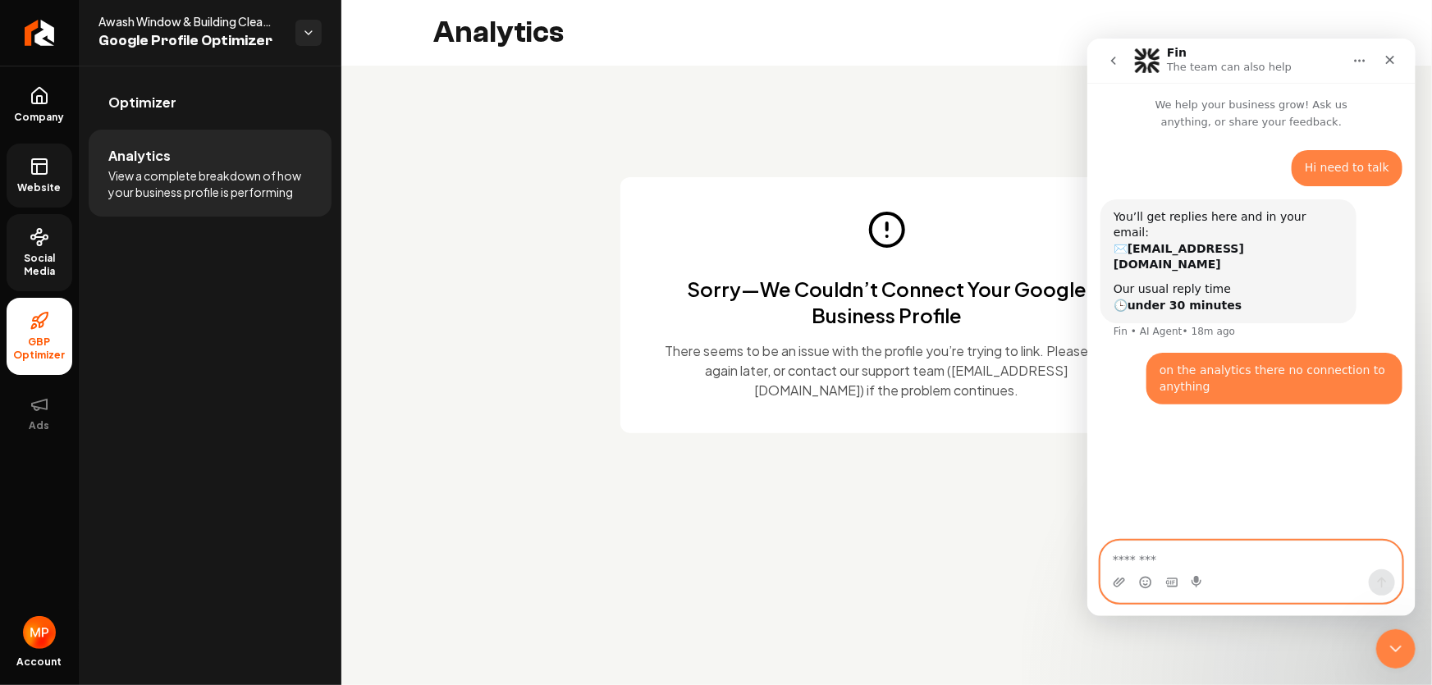
click at [1185, 562] on textarea "Message…" at bounding box center [1251, 555] width 300 height 28
type textarea "**********"
